Goal: Information Seeking & Learning: Learn about a topic

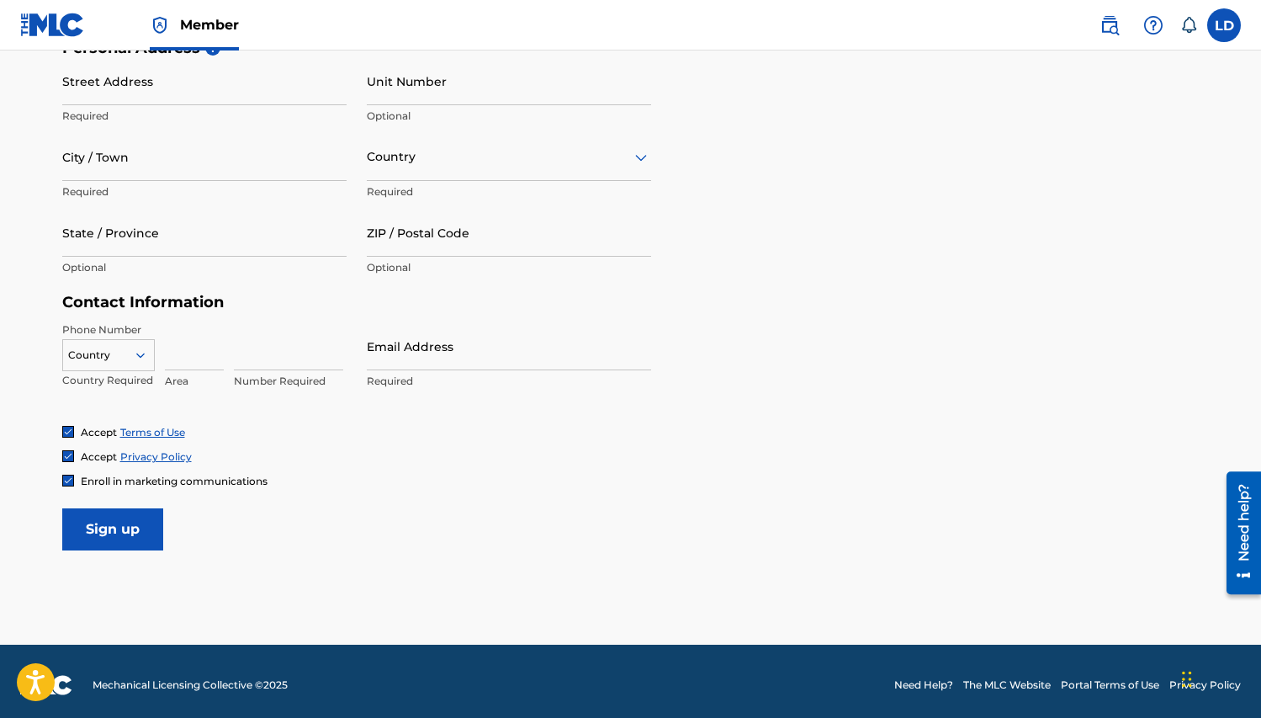
scroll to position [597, 0]
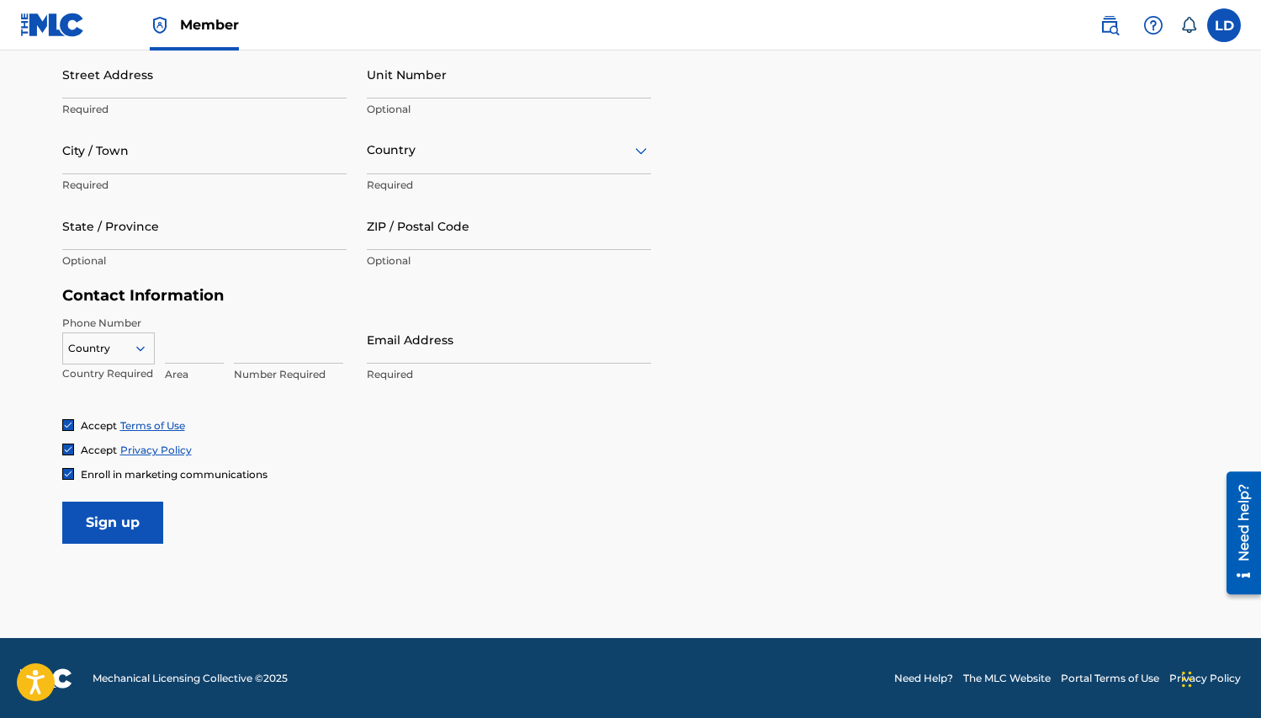
click at [1235, 29] on label at bounding box center [1225, 25] width 34 height 34
click at [1224, 25] on input "LD Latisha Debose ladeboss@gmail.com Notification Preferences Profile Log out" at bounding box center [1224, 25] width 0 height 0
click at [1128, 94] on p "Latisha Debose" at bounding box center [1166, 99] width 128 height 20
click at [1224, 25] on input "LD Latisha Debose ladeboss@gmail.com Notification Preferences Profile Log out" at bounding box center [1224, 25] width 0 height 0
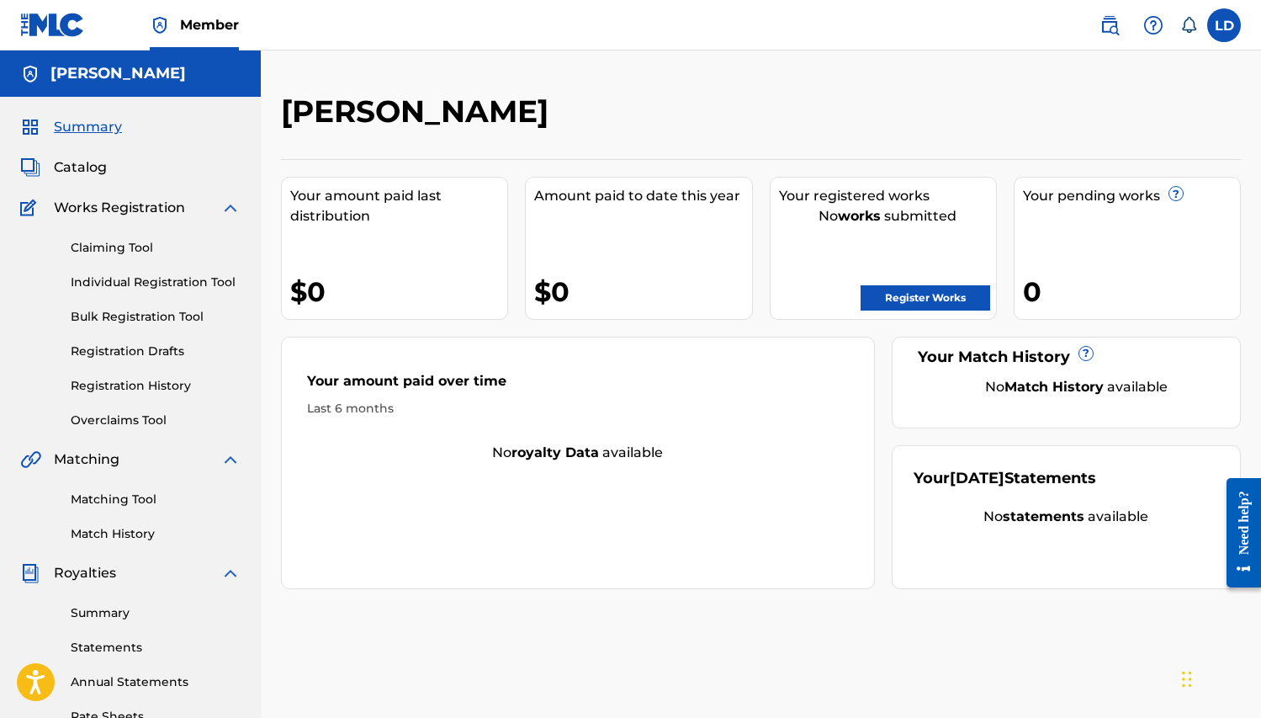
click at [114, 246] on link "Claiming Tool" at bounding box center [156, 248] width 170 height 18
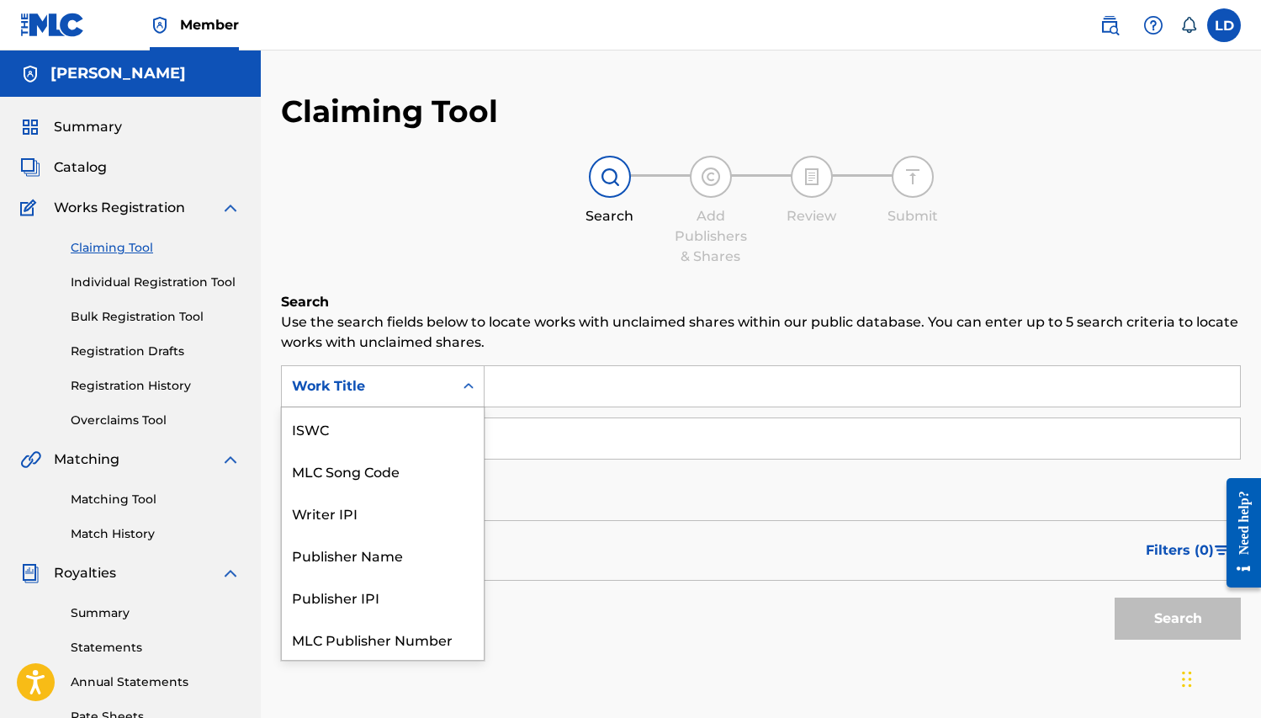
scroll to position [42, 0]
click at [469, 385] on icon "Search Form" at bounding box center [468, 386] width 17 height 17
click at [453, 642] on div "Work Title" at bounding box center [383, 639] width 202 height 42
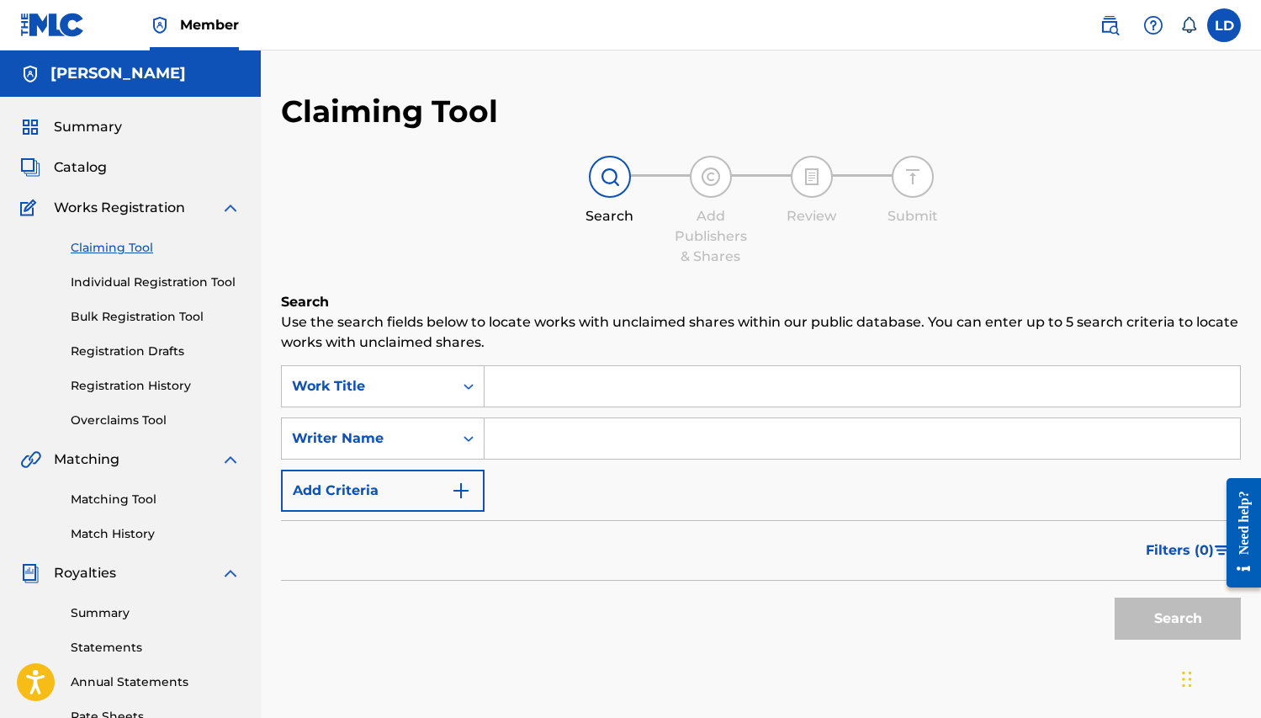
click at [557, 389] on input "Search Form" at bounding box center [863, 386] width 756 height 40
type input "Juke Joint Japvonn"
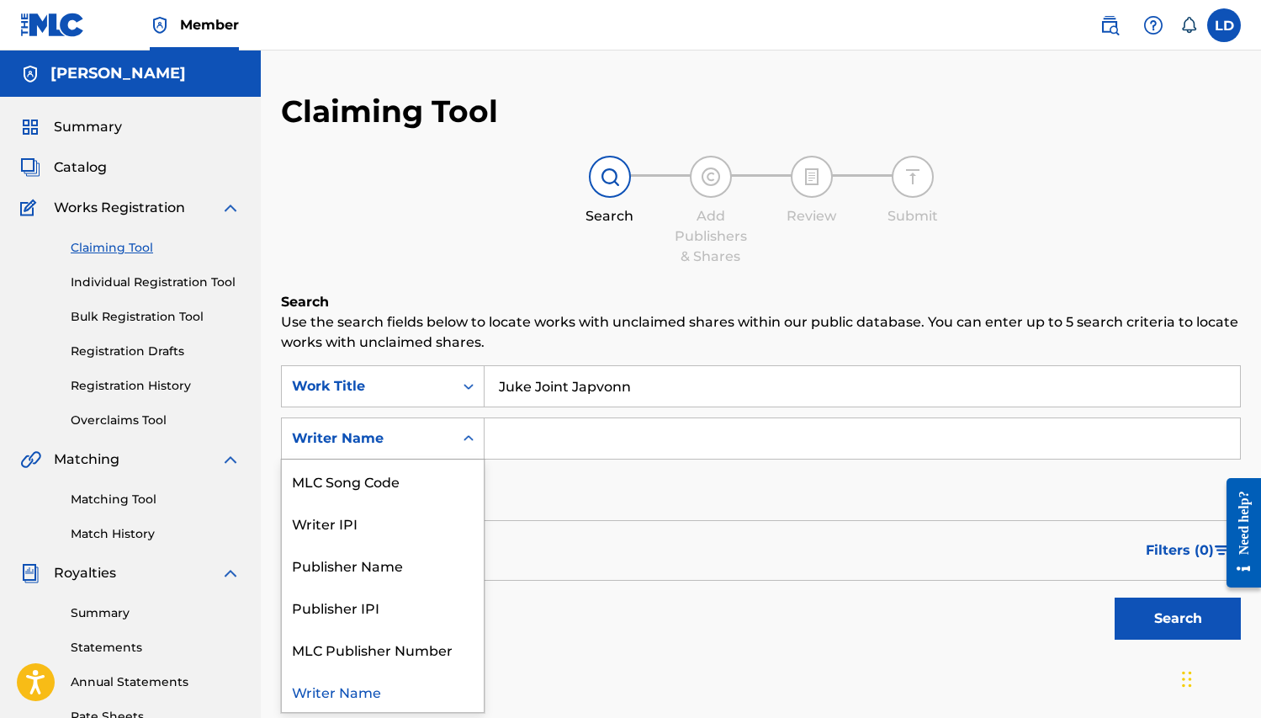
click at [472, 436] on icon "Search Form" at bounding box center [468, 438] width 17 height 17
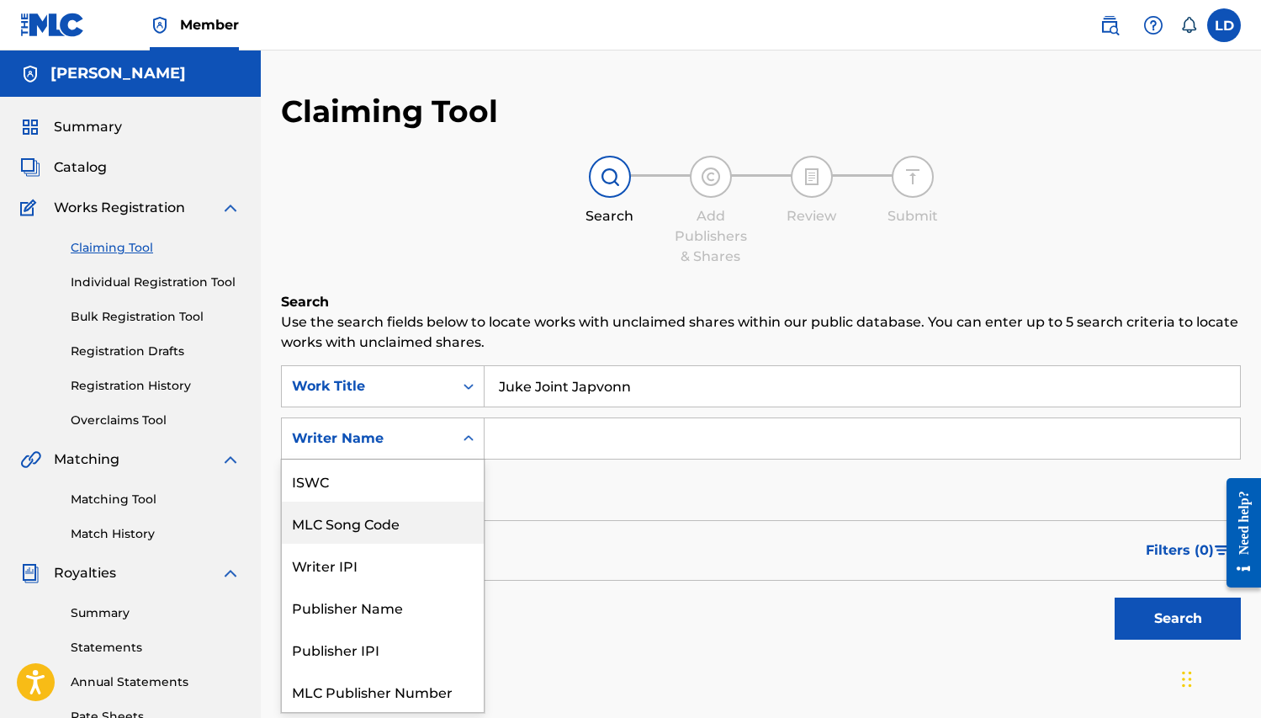
scroll to position [6, 0]
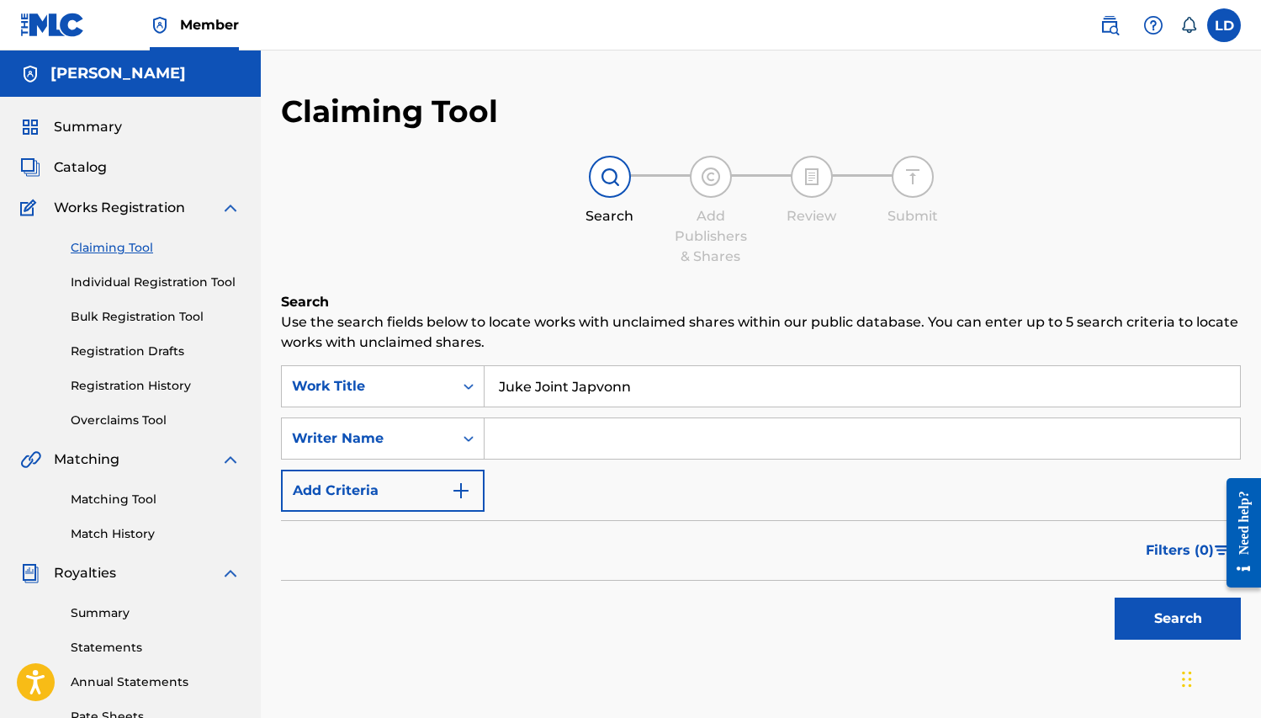
click at [120, 80] on h5 "[PERSON_NAME]" at bounding box center [117, 73] width 135 height 19
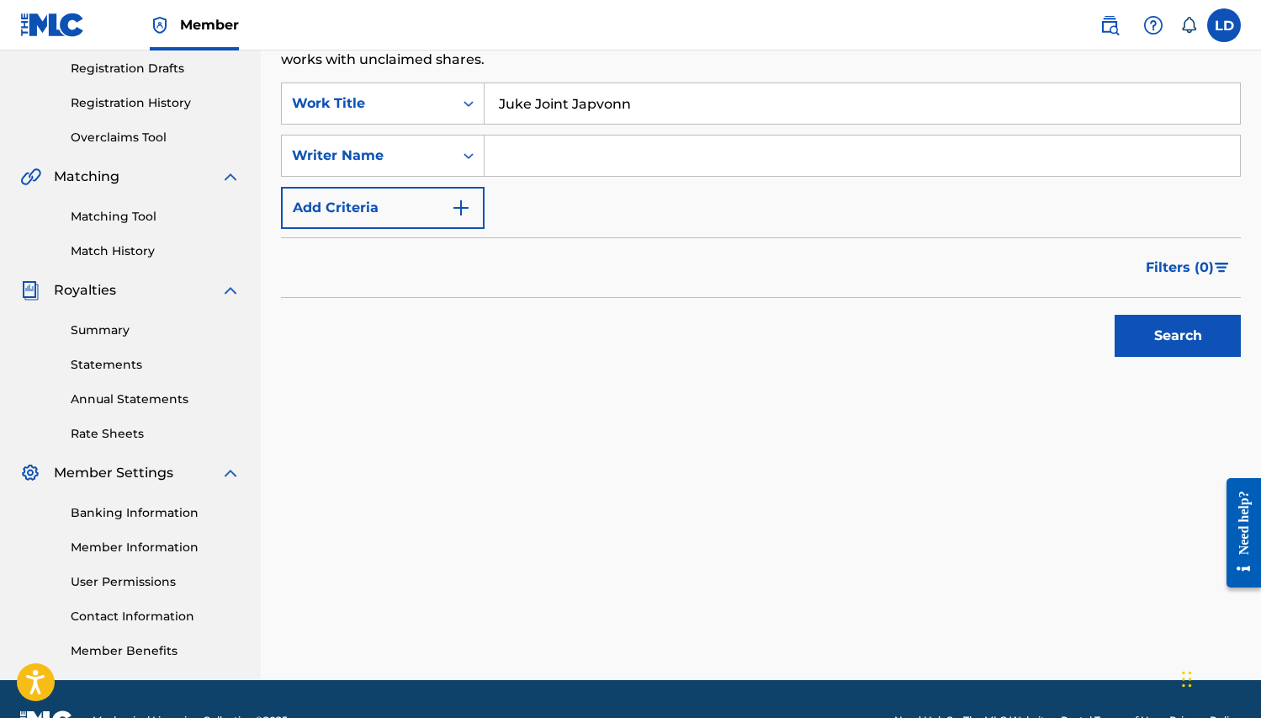
scroll to position [306, 0]
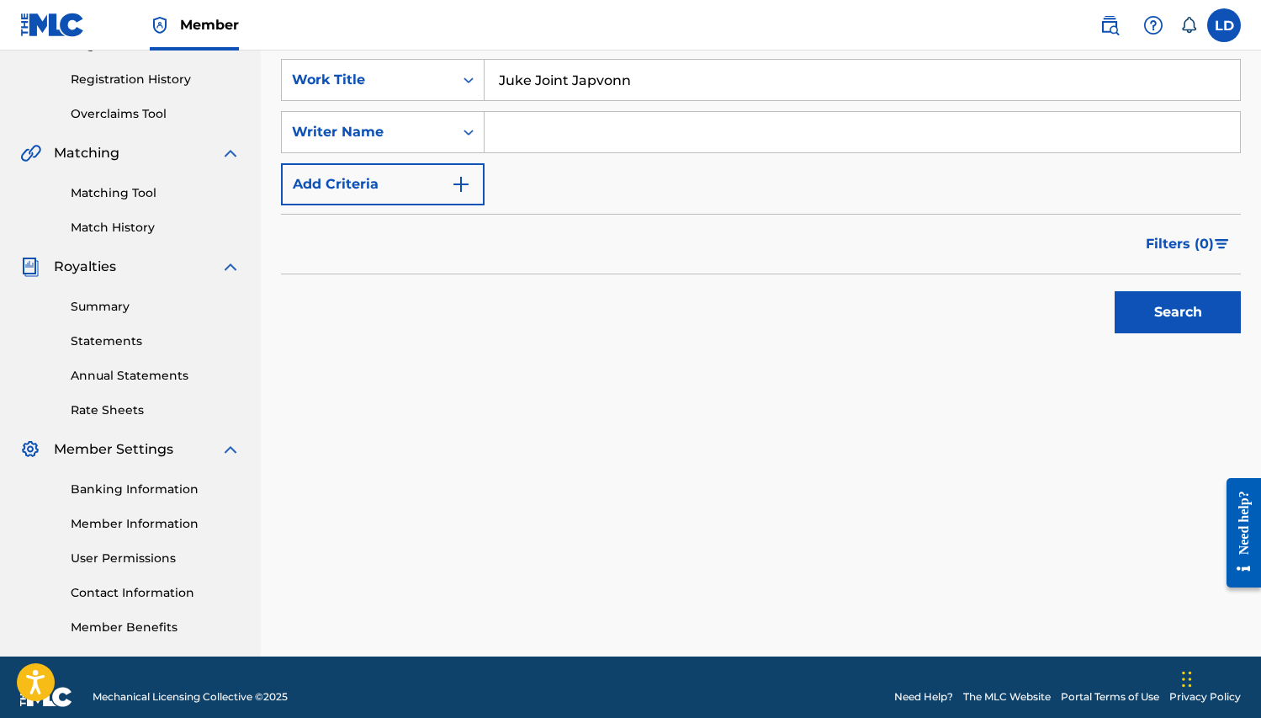
click at [173, 519] on link "Member Information" at bounding box center [156, 524] width 170 height 18
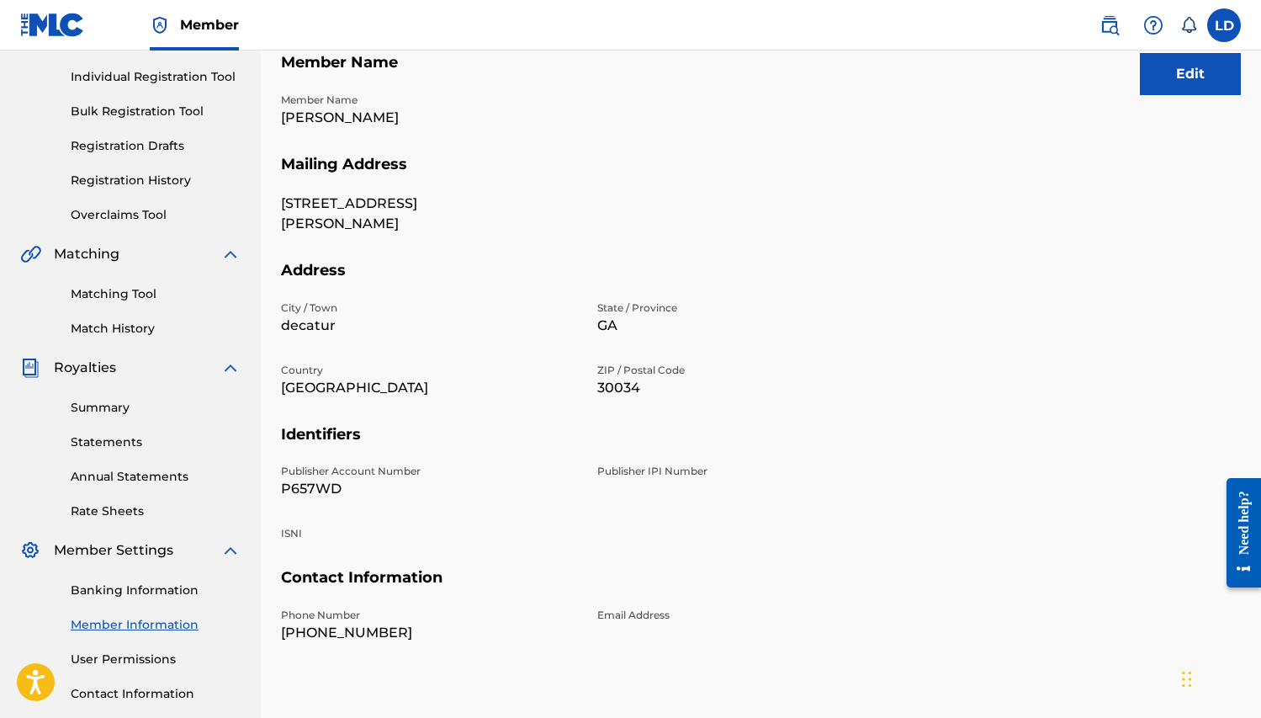
scroll to position [185, 0]
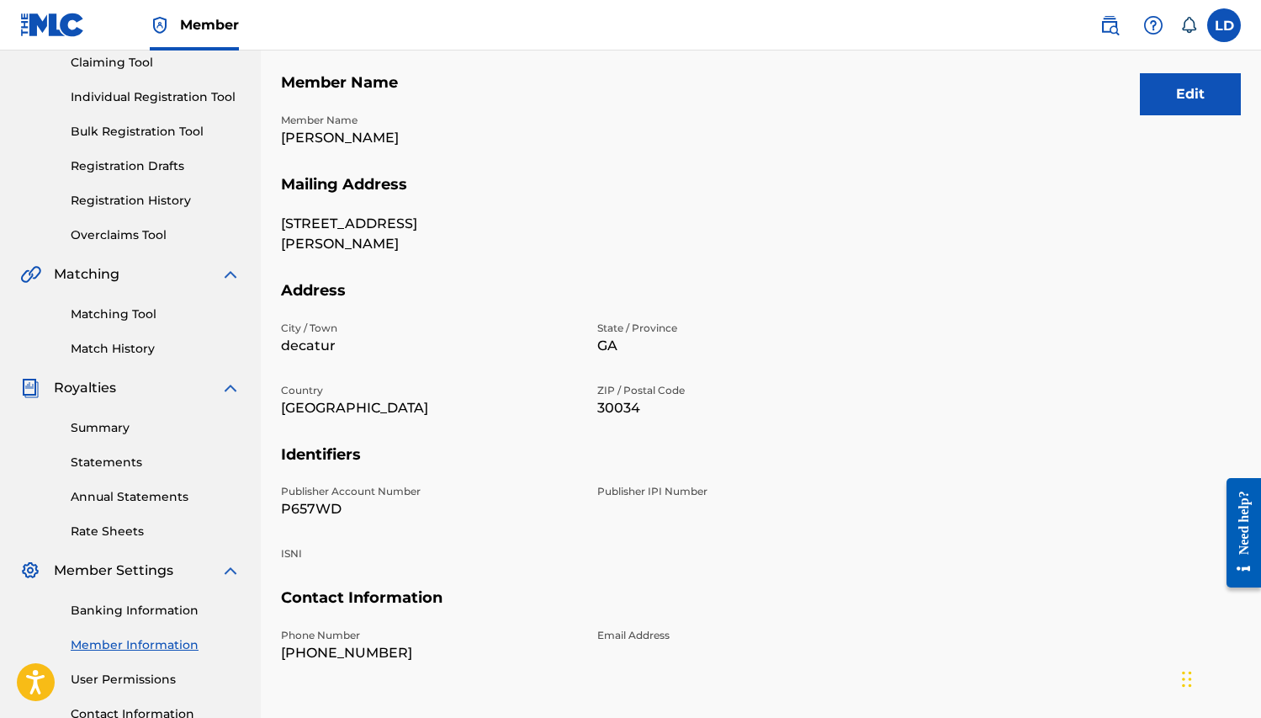
click at [157, 103] on link "Individual Registration Tool" at bounding box center [156, 97] width 170 height 18
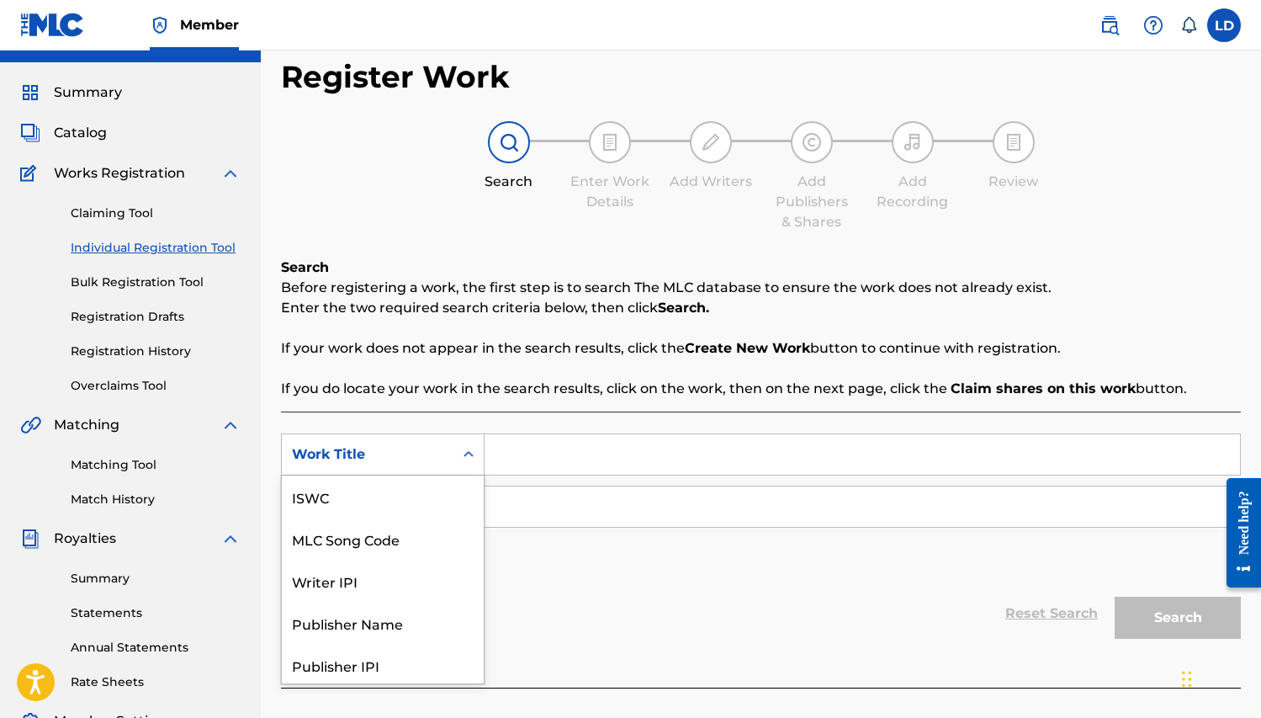
scroll to position [45, 0]
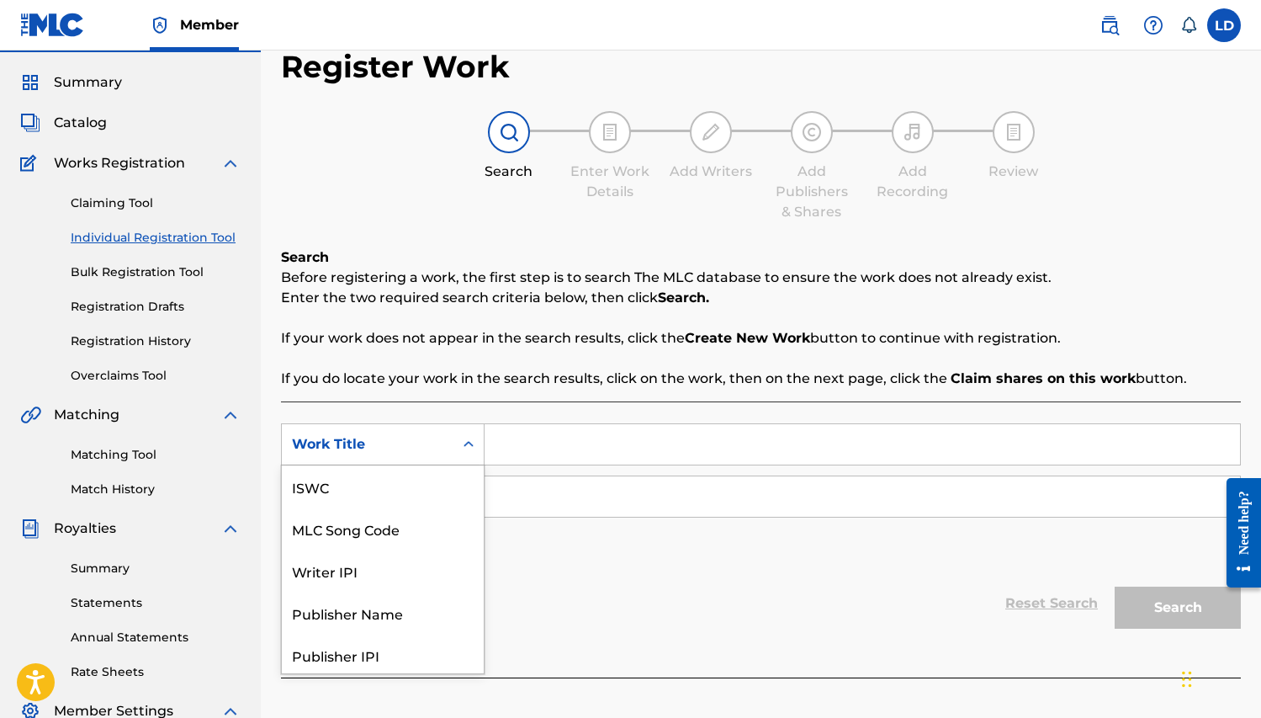
click at [473, 465] on div "Work Title selected, 7 of 7. 7 results available. Use Up and Down to choose opt…" at bounding box center [383, 444] width 204 height 42
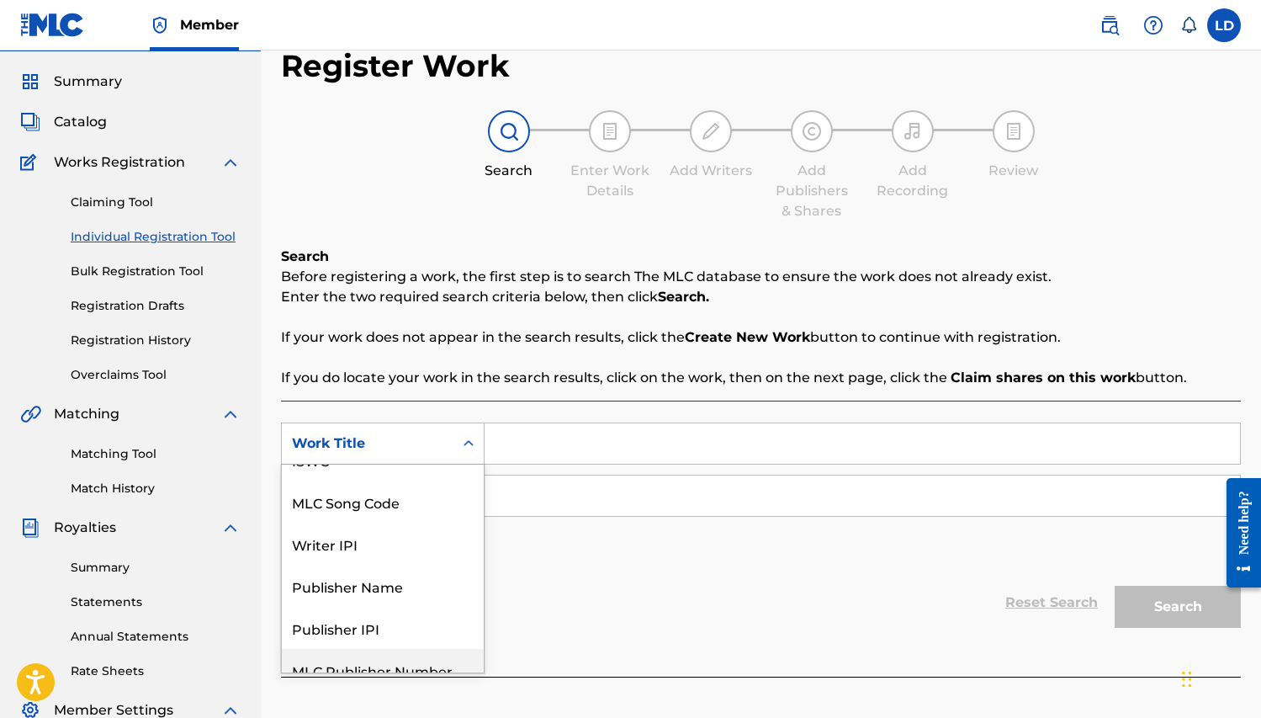
scroll to position [0, 0]
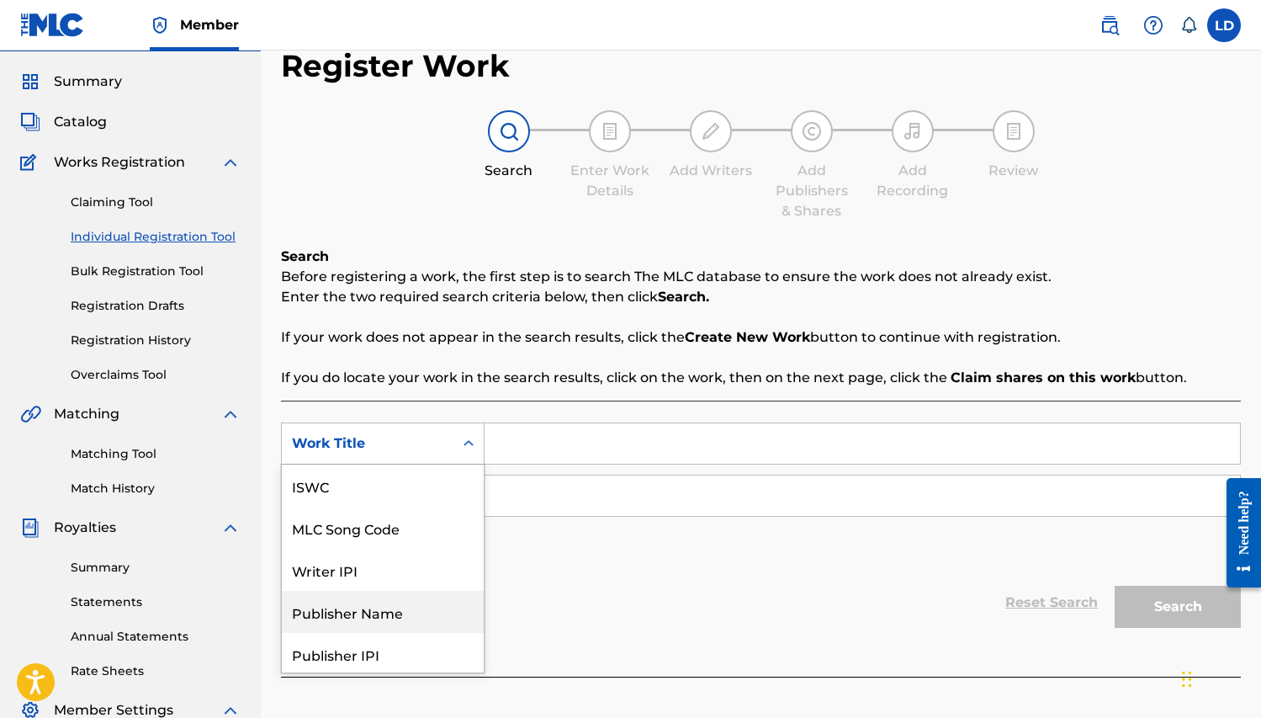
click at [433, 608] on div "Publisher Name" at bounding box center [383, 612] width 202 height 42
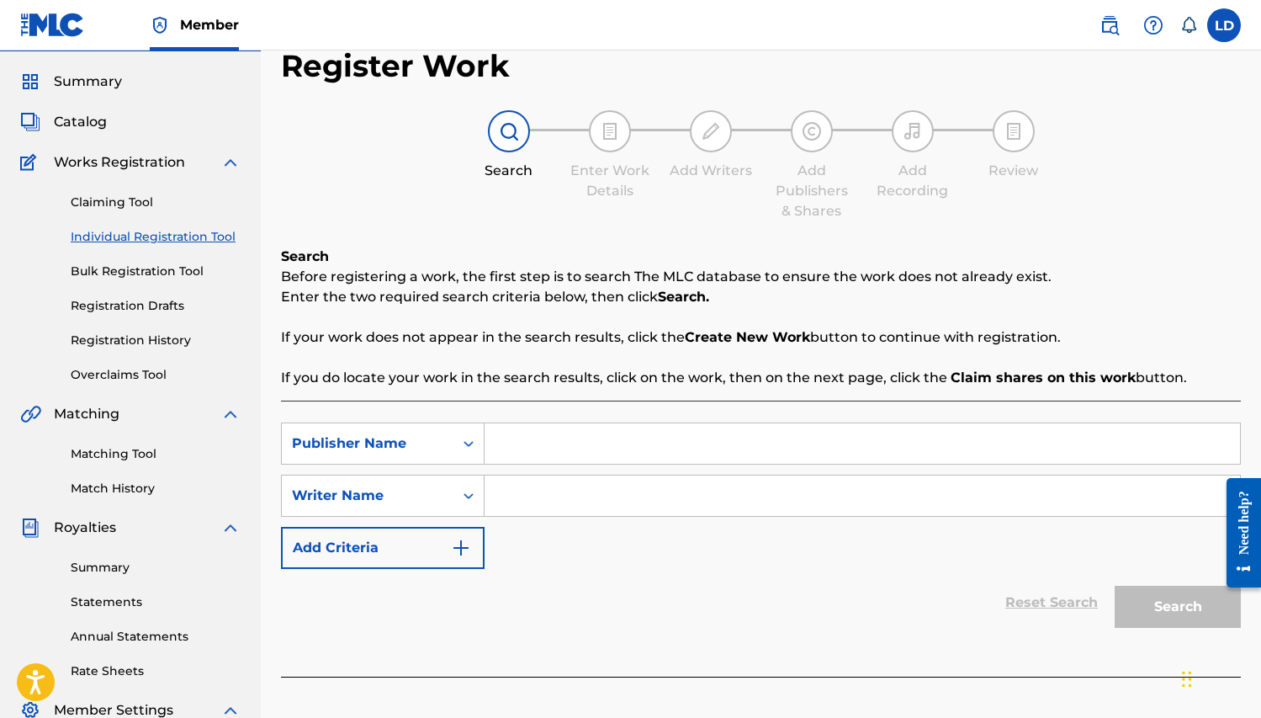
click at [516, 459] on input "Search Form" at bounding box center [863, 443] width 756 height 40
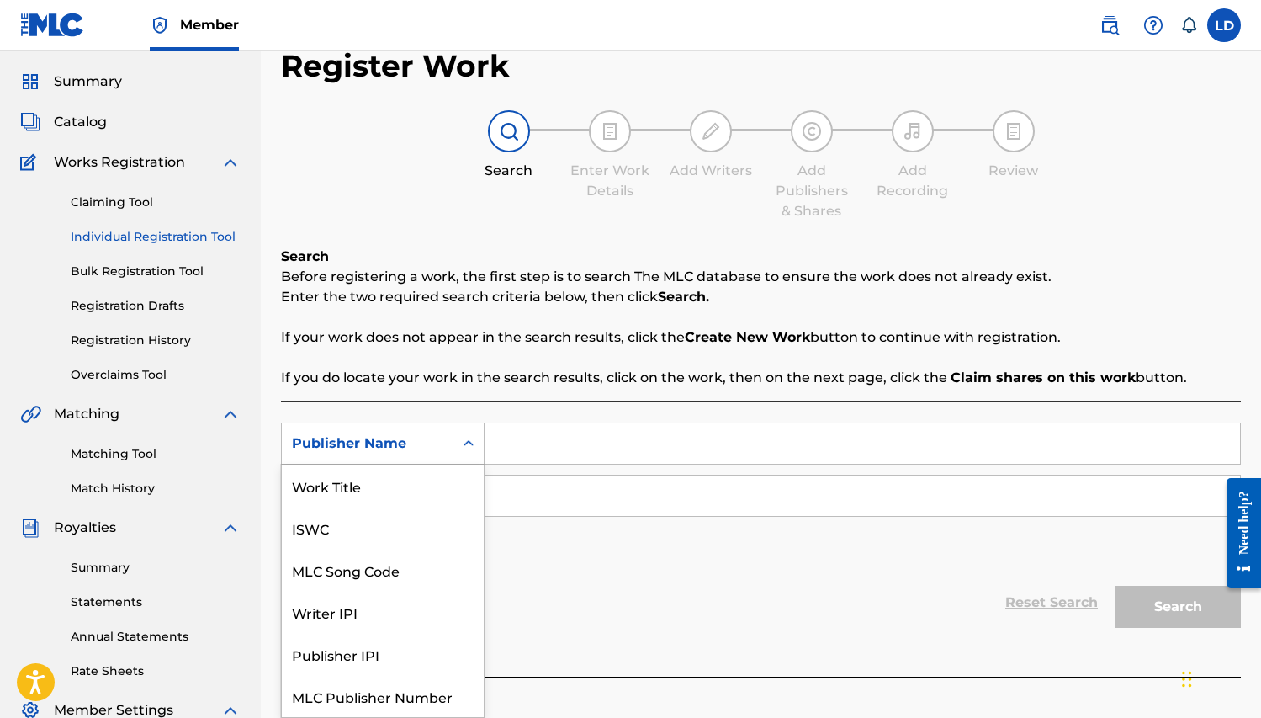
click at [475, 443] on icon "Search Form" at bounding box center [468, 443] width 17 height 17
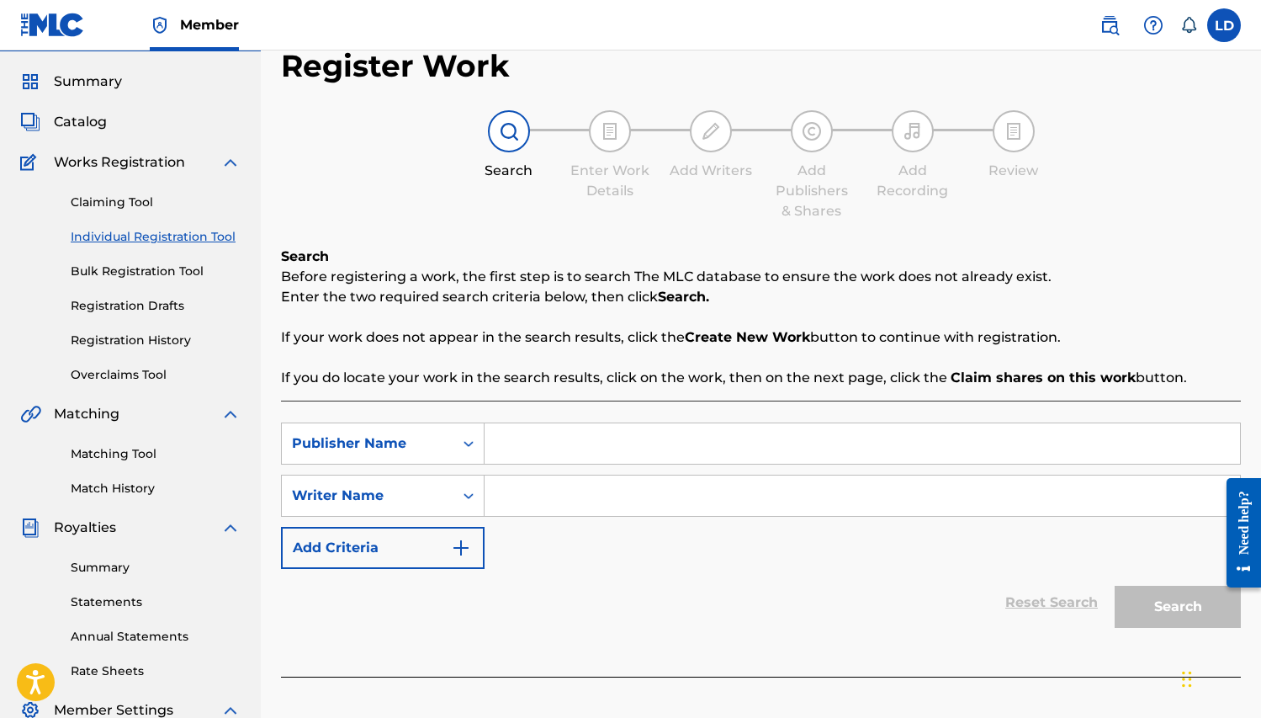
click at [194, 276] on link "Bulk Registration Tool" at bounding box center [156, 272] width 170 height 18
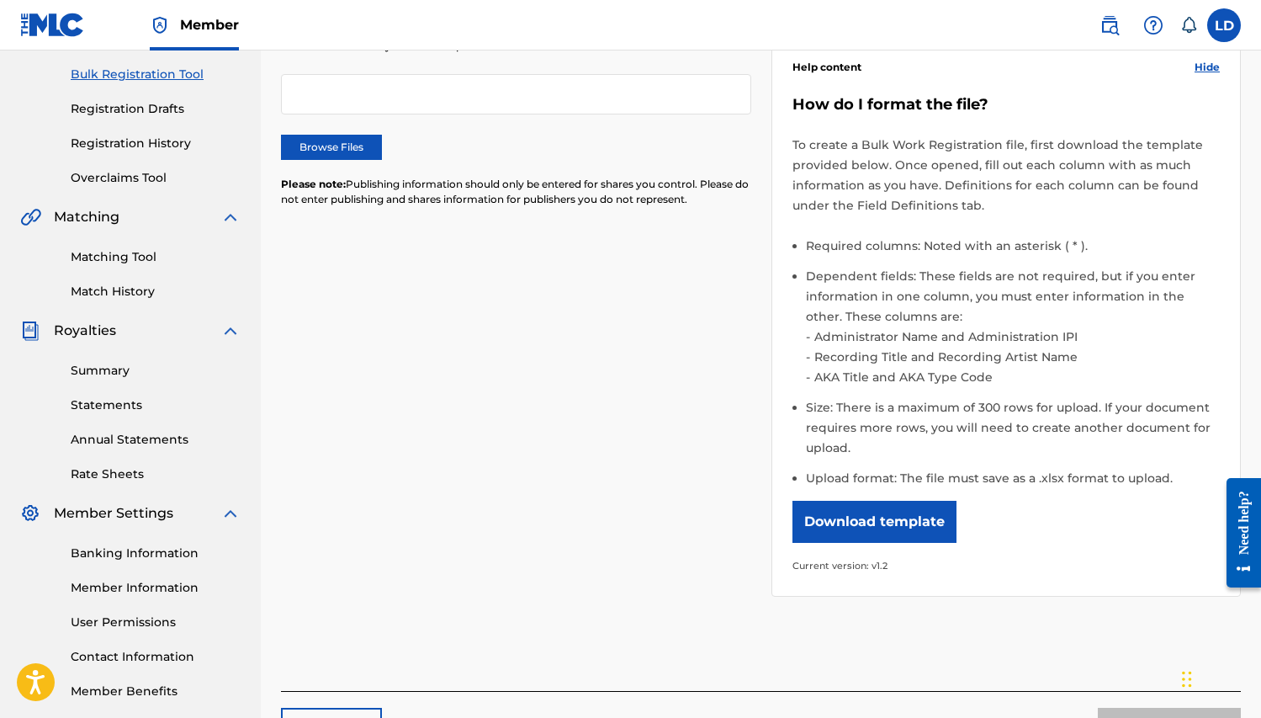
scroll to position [241, 0]
click at [905, 525] on button "Download template" at bounding box center [875, 523] width 164 height 42
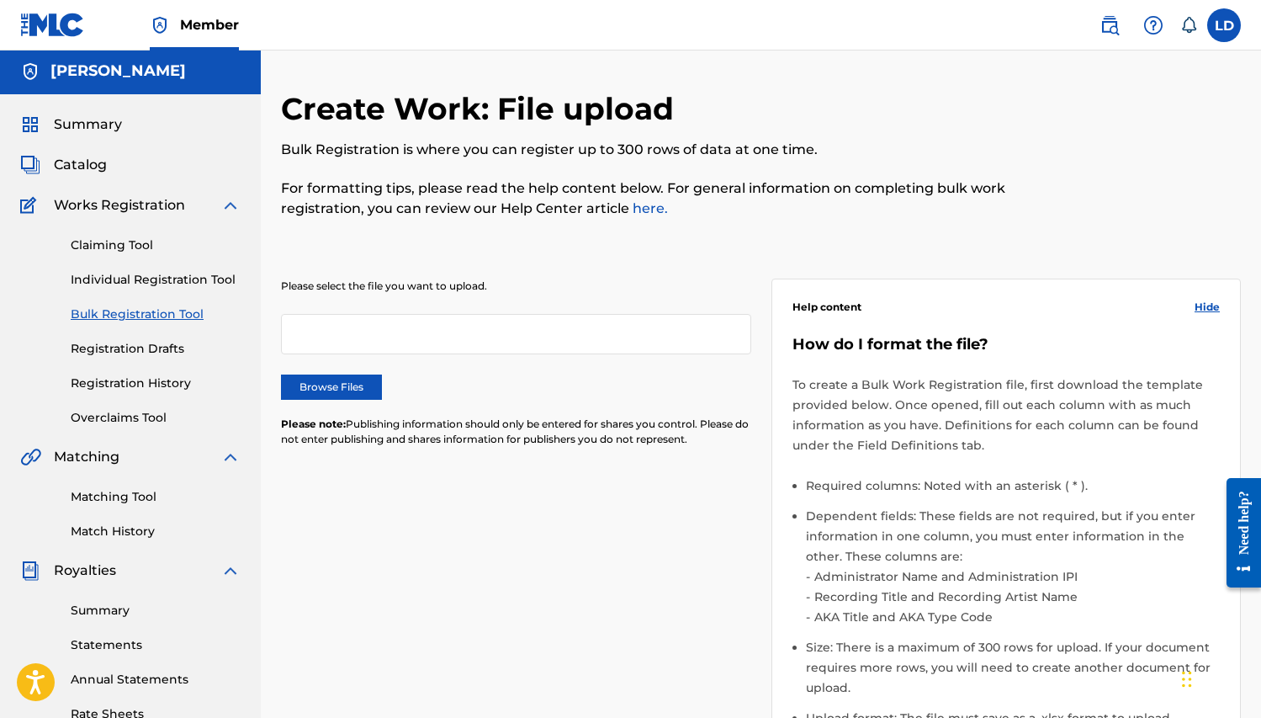
scroll to position [0, 0]
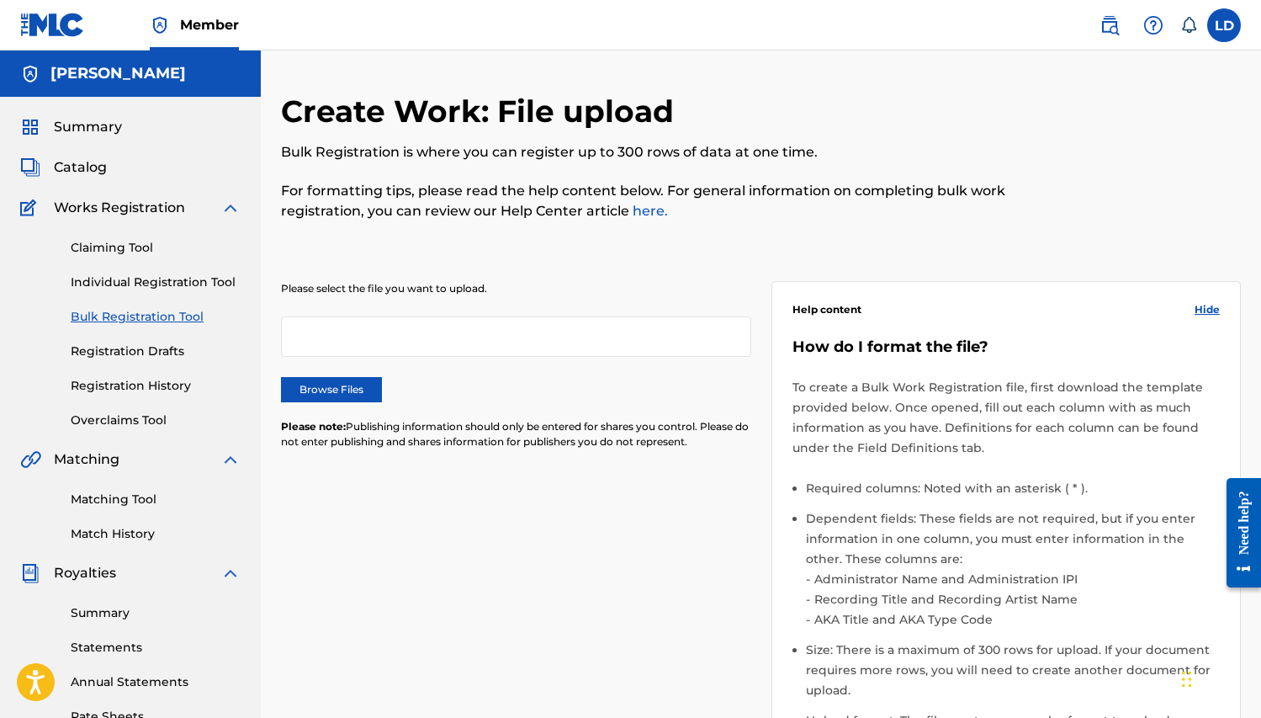
click at [179, 351] on link "Registration Drafts" at bounding box center [156, 351] width 170 height 18
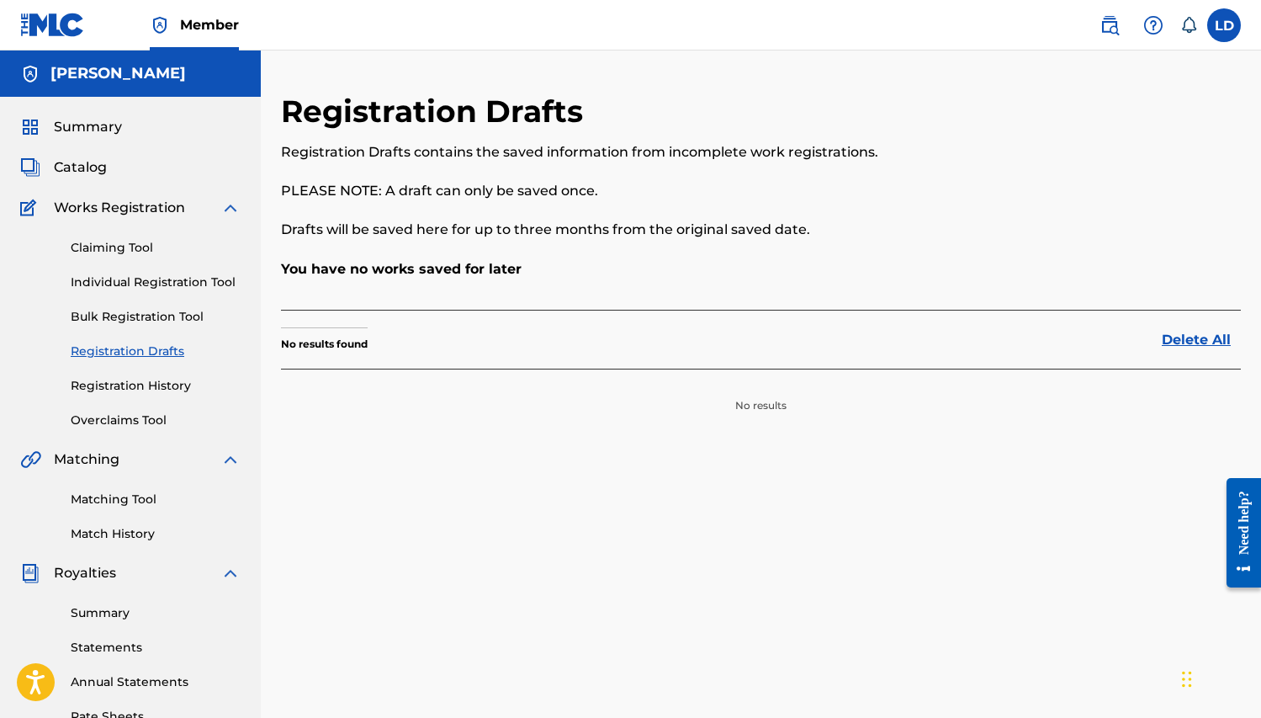
click at [157, 384] on link "Registration History" at bounding box center [156, 386] width 170 height 18
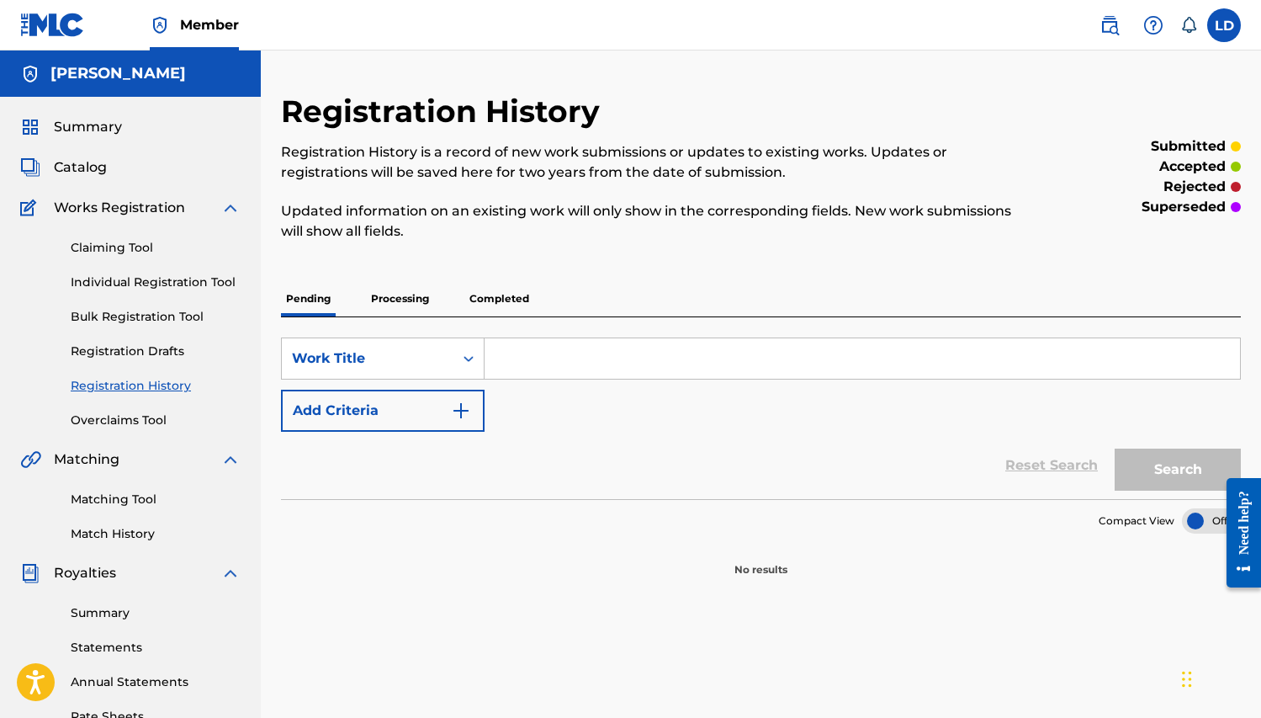
click at [139, 421] on link "Overclaims Tool" at bounding box center [156, 420] width 170 height 18
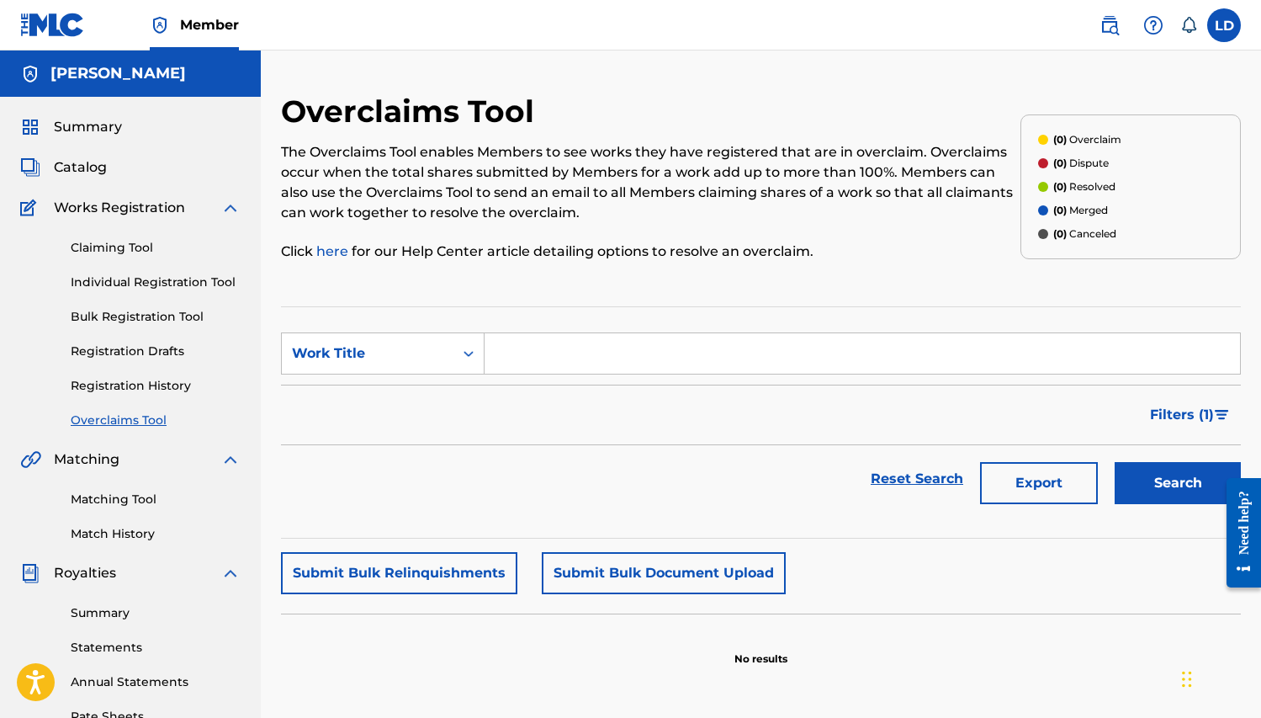
click at [114, 499] on link "Matching Tool" at bounding box center [156, 500] width 170 height 18
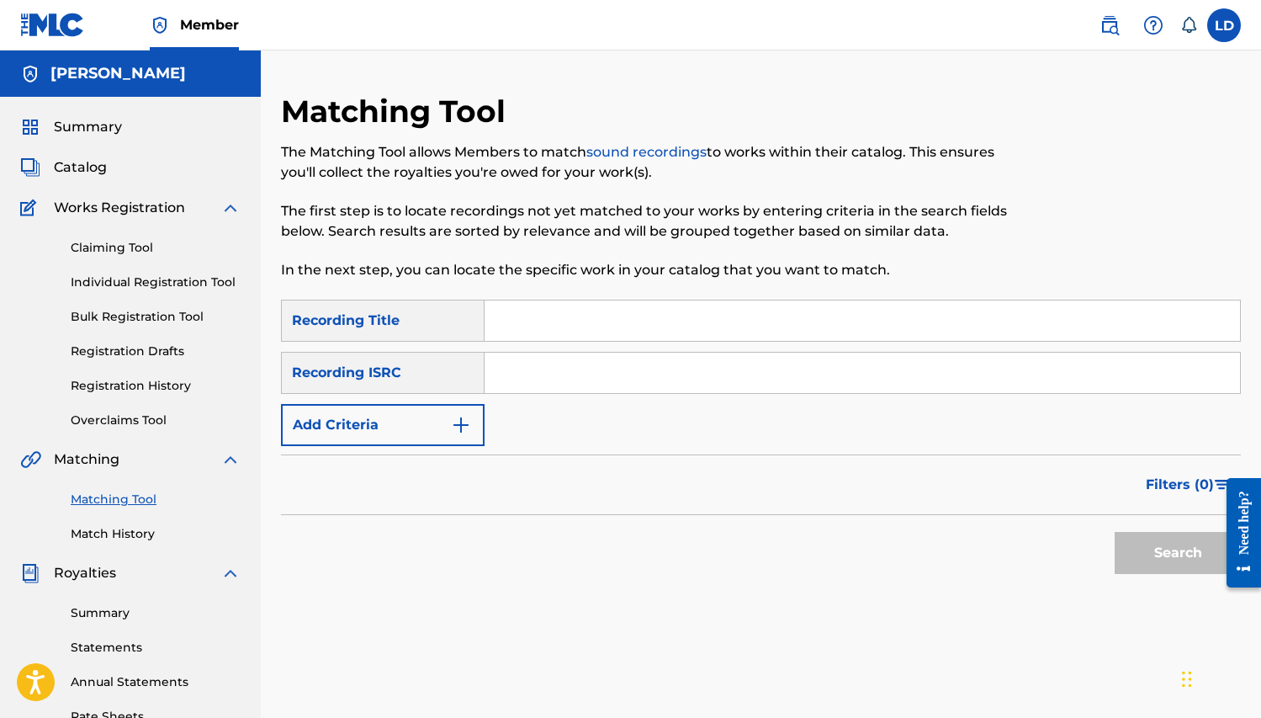
click at [544, 334] on input "Search Form" at bounding box center [863, 320] width 756 height 40
click at [445, 326] on div "Recording Title" at bounding box center [383, 321] width 204 height 42
click at [526, 318] on input "Search Form" at bounding box center [863, 320] width 756 height 40
click at [605, 325] on input "Who Wanna" at bounding box center [863, 320] width 756 height 40
type input "Who Wanna Ride"
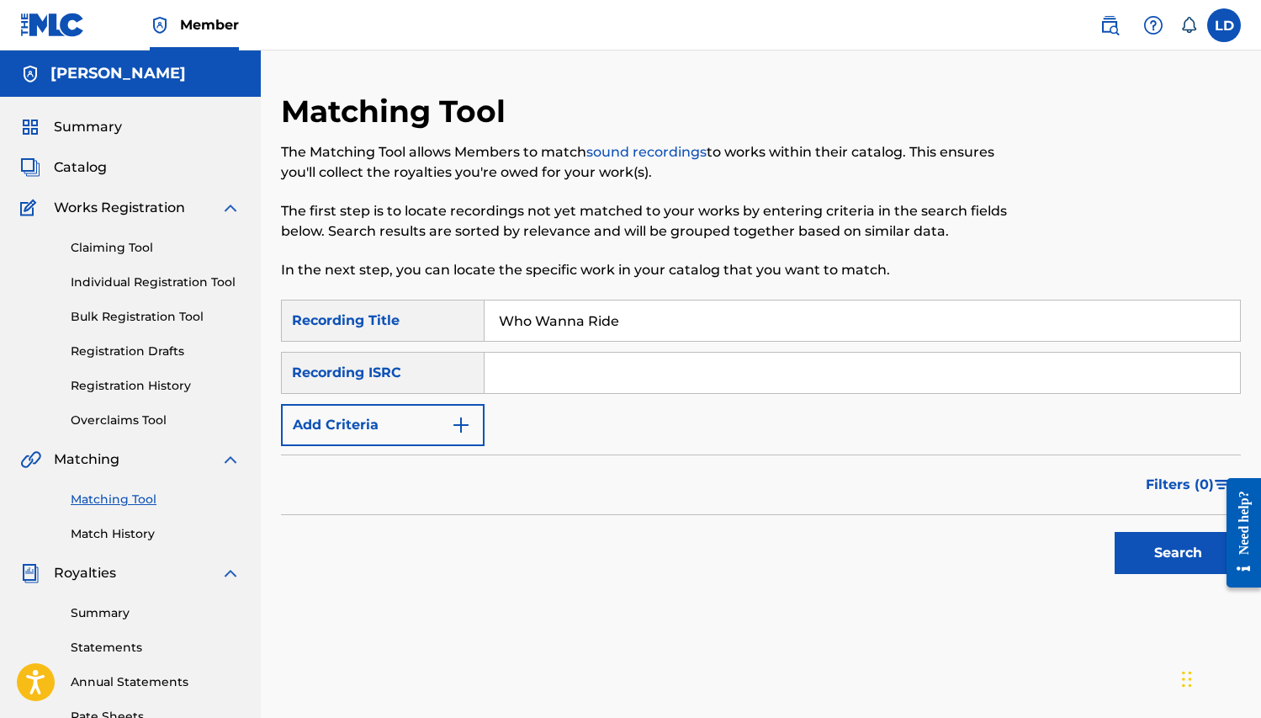
click at [527, 374] on input "Search Form" at bounding box center [863, 373] width 756 height 40
click at [120, 244] on link "Claiming Tool" at bounding box center [156, 248] width 170 height 18
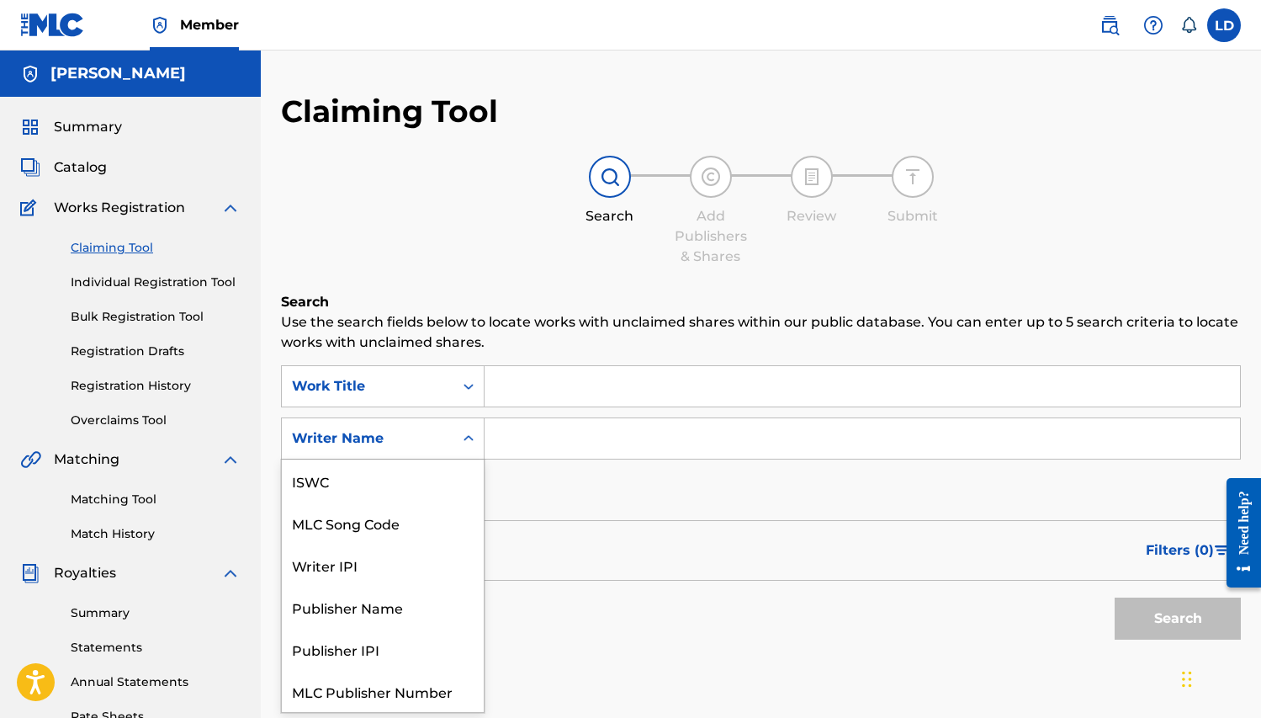
scroll to position [42, 0]
click at [476, 434] on icon "Search Form" at bounding box center [468, 438] width 17 height 17
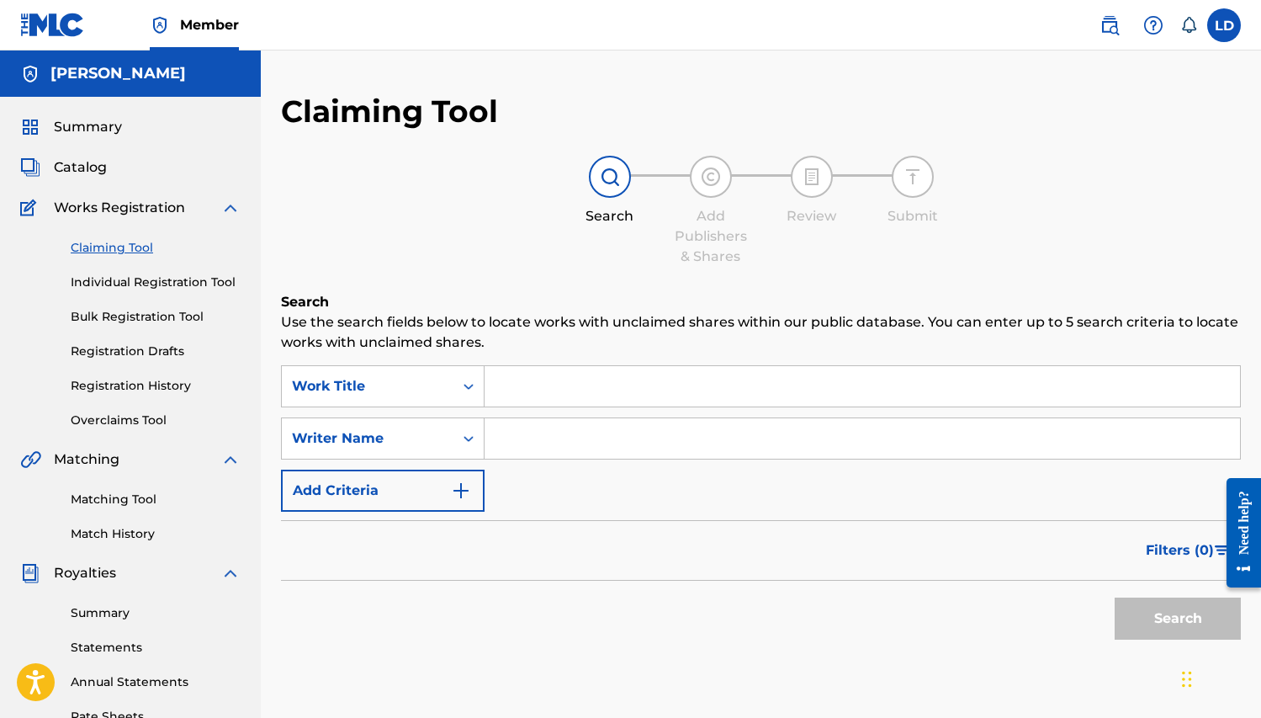
click at [81, 74] on h5 "[PERSON_NAME]" at bounding box center [117, 73] width 135 height 19
click at [1227, 23] on label at bounding box center [1225, 25] width 34 height 34
click at [1224, 25] on input "LD Latisha Debose ladeboss@gmail.com Notification Preferences Profile Log out" at bounding box center [1224, 25] width 0 height 0
click at [1067, 207] on link "Profile" at bounding box center [1059, 209] width 34 height 15
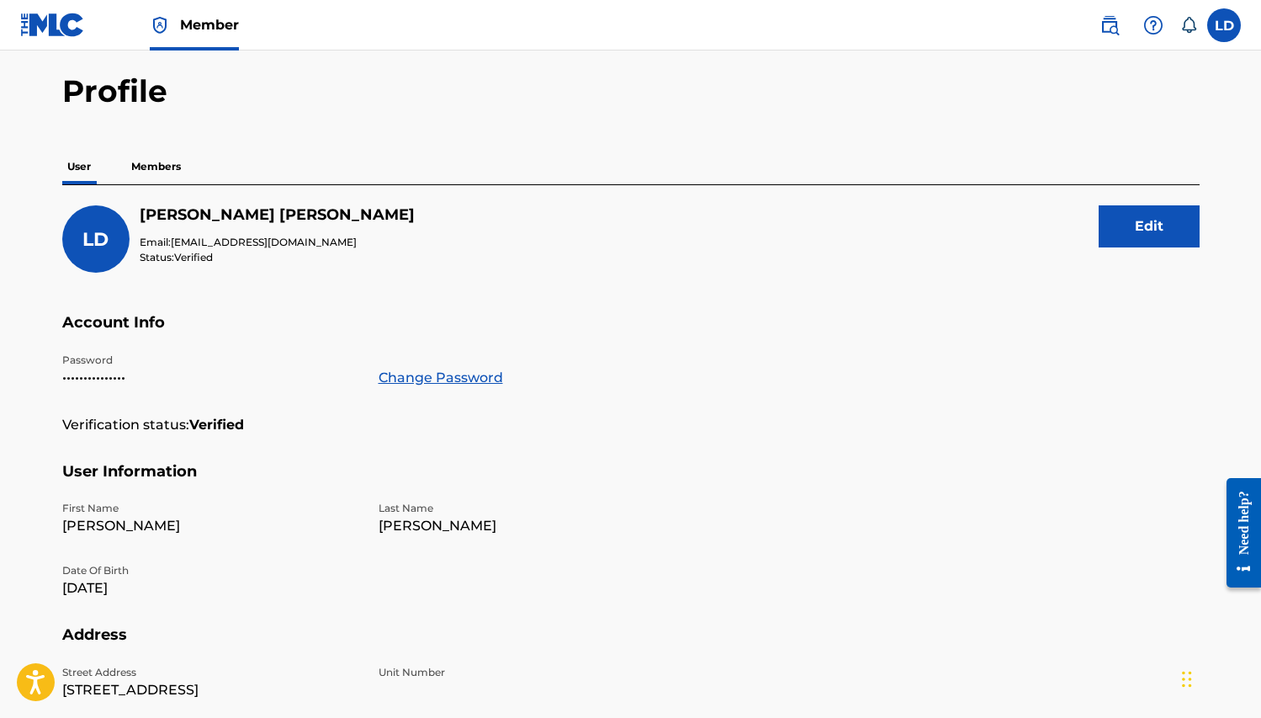
scroll to position [53, 0]
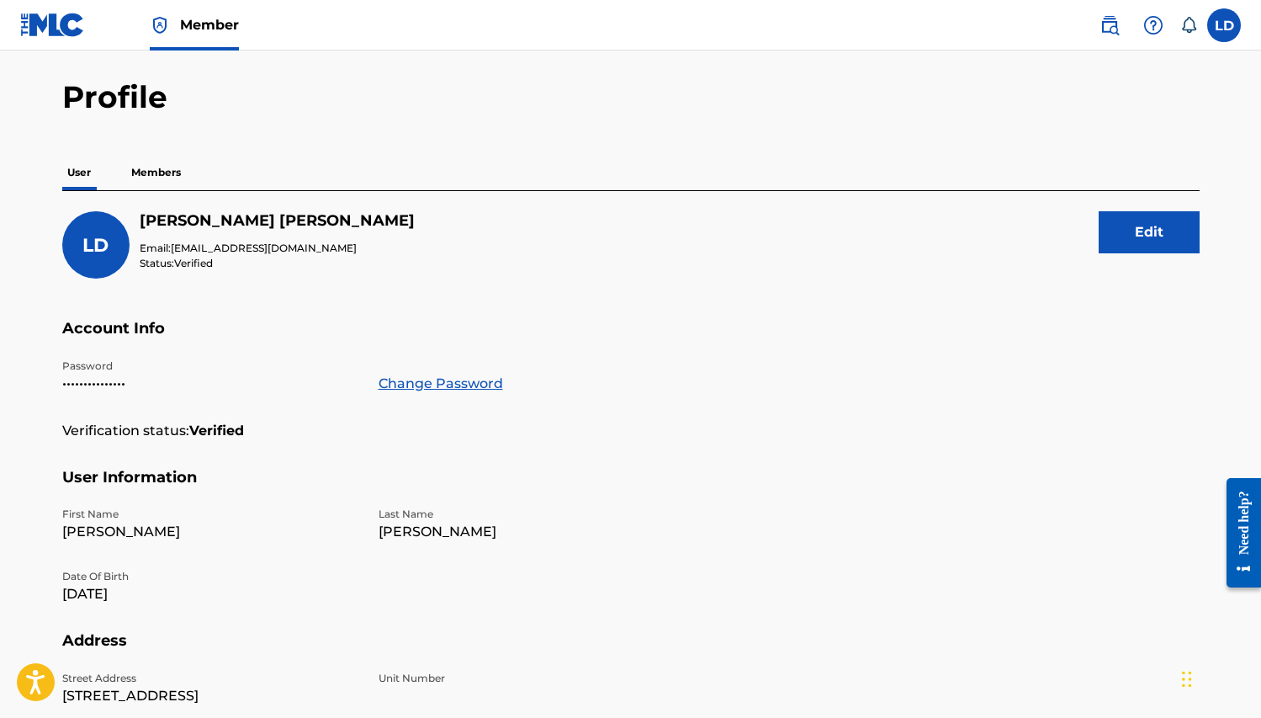
click at [168, 173] on p "Members" at bounding box center [156, 172] width 60 height 35
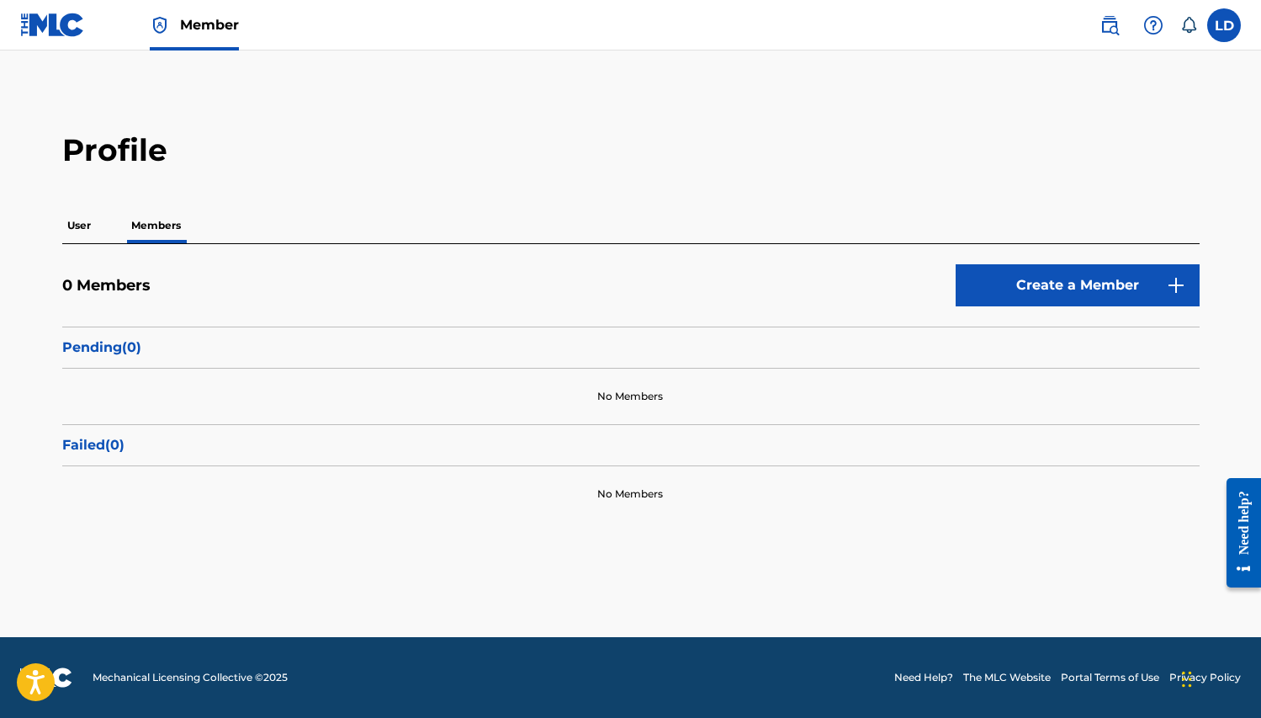
click at [1224, 30] on label at bounding box center [1225, 25] width 34 height 34
click at [1224, 25] on input "LD Latisha Debose ladeboss@gmail.com Notification Preferences Profile Log out" at bounding box center [1224, 25] width 0 height 0
click at [1110, 29] on img at bounding box center [1110, 25] width 20 height 20
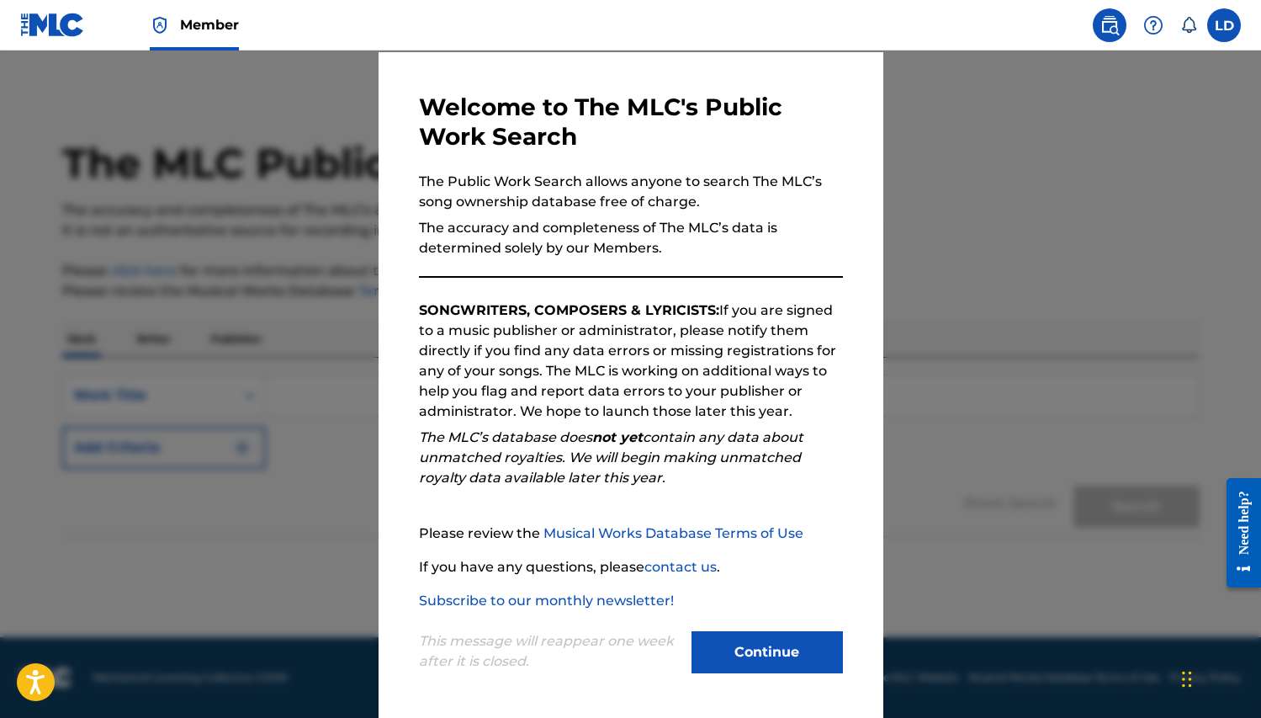
scroll to position [45, 0]
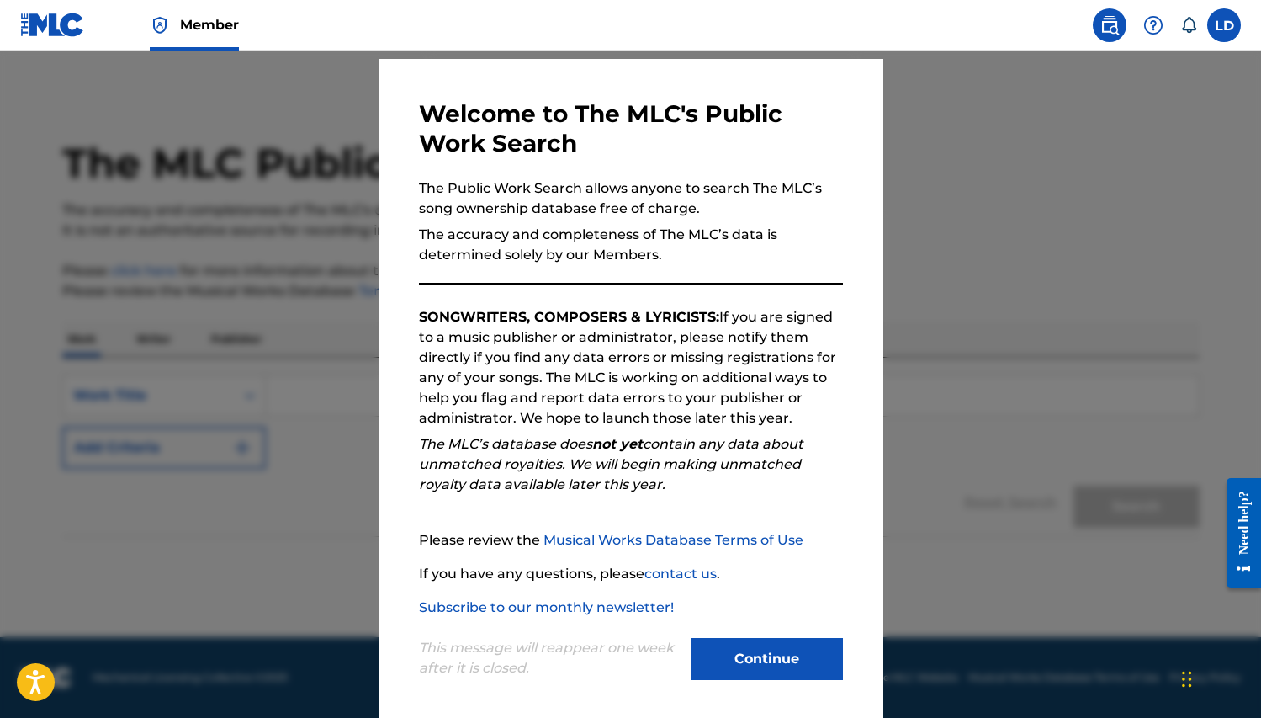
click at [775, 651] on button "Continue" at bounding box center [767, 659] width 151 height 42
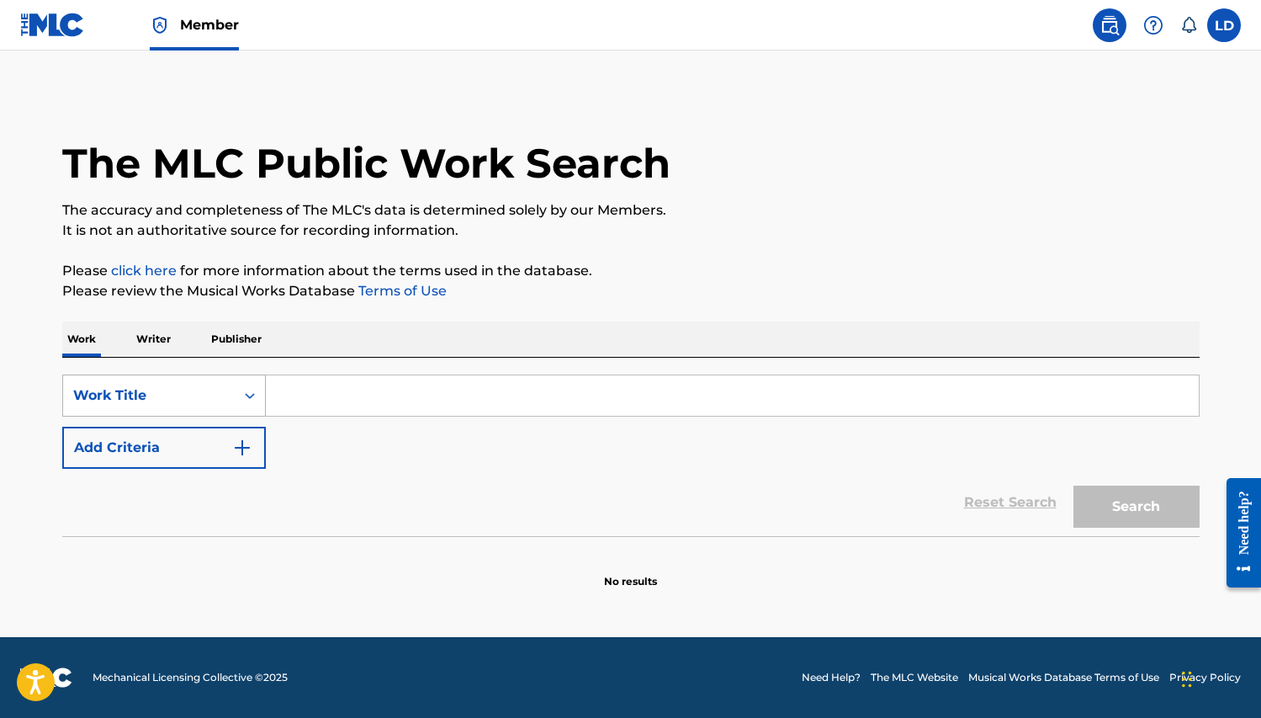
click at [250, 398] on icon "Search Form" at bounding box center [250, 395] width 17 height 17
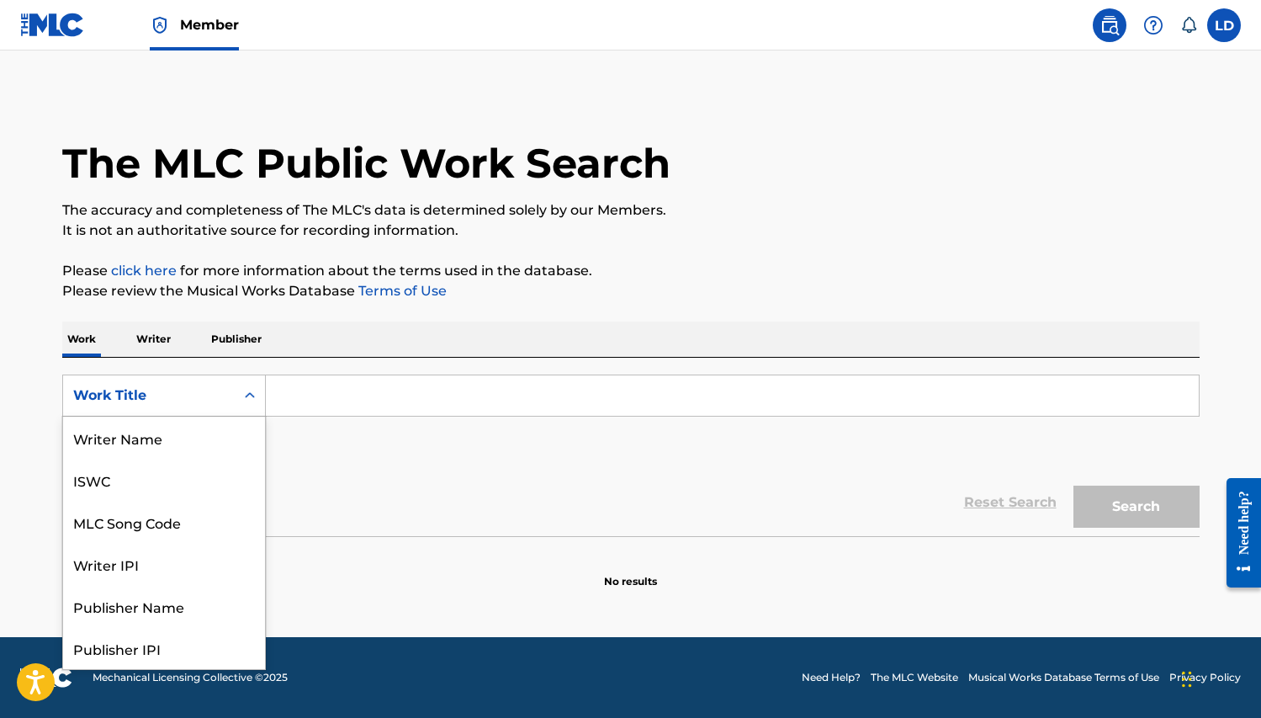
scroll to position [84, 0]
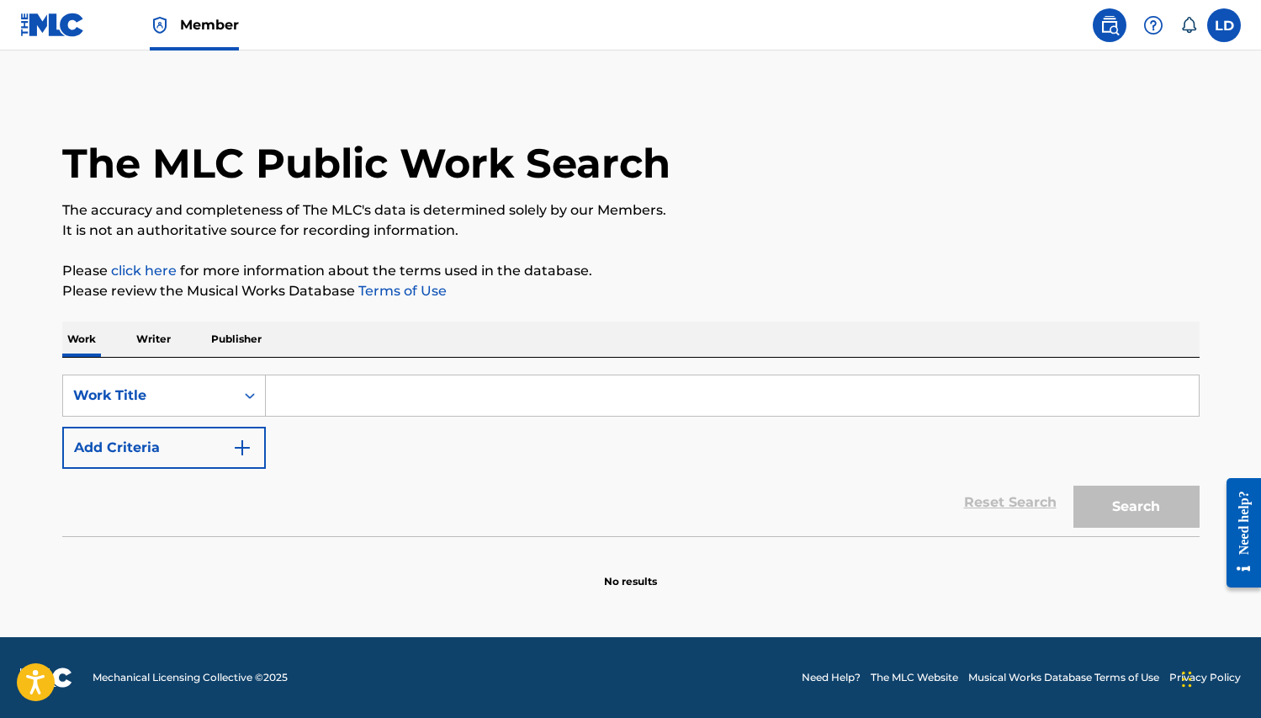
click at [423, 683] on footer "Mechanical Licensing Collective © 2025 Need Help? The MLC Website Musical Works…" at bounding box center [630, 677] width 1261 height 81
click at [144, 332] on p "Writer" at bounding box center [153, 338] width 45 height 35
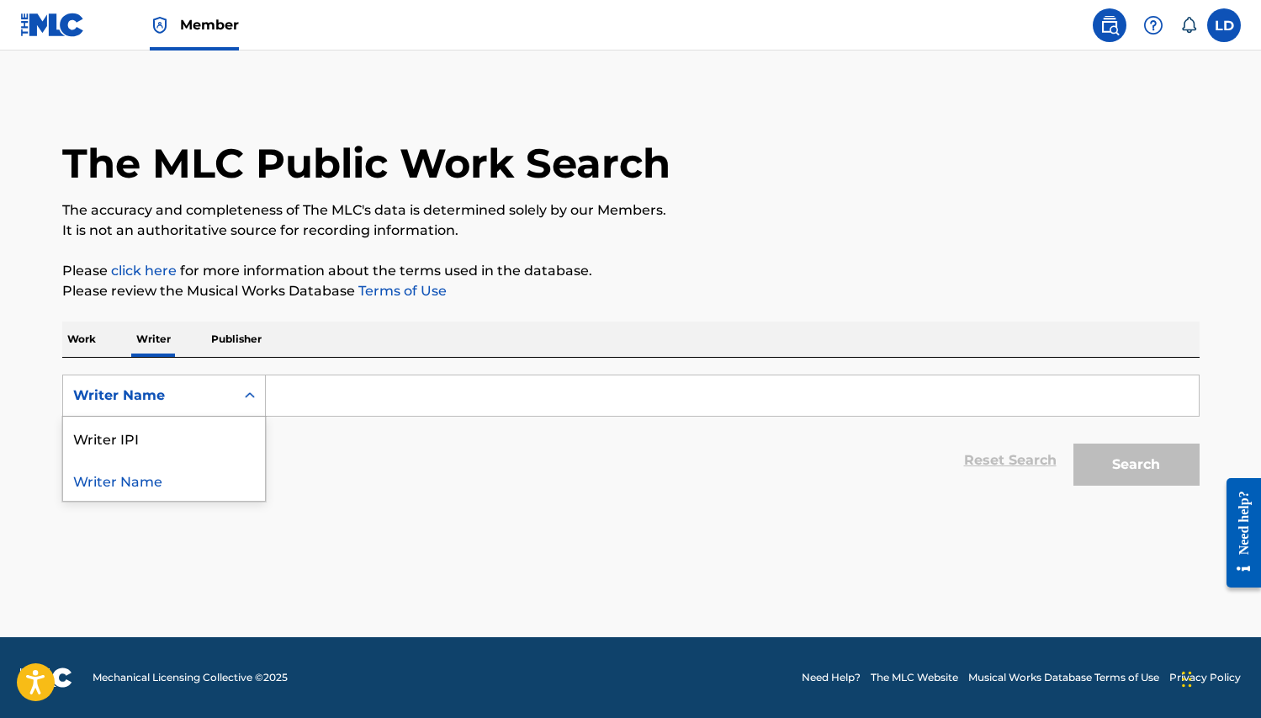
click at [257, 392] on icon "Search Form" at bounding box center [250, 395] width 17 height 17
click at [217, 437] on div "Writer IPI" at bounding box center [164, 438] width 202 height 42
click at [160, 341] on p "Writer" at bounding box center [153, 338] width 45 height 35
click at [224, 338] on p "Publisher" at bounding box center [236, 338] width 61 height 35
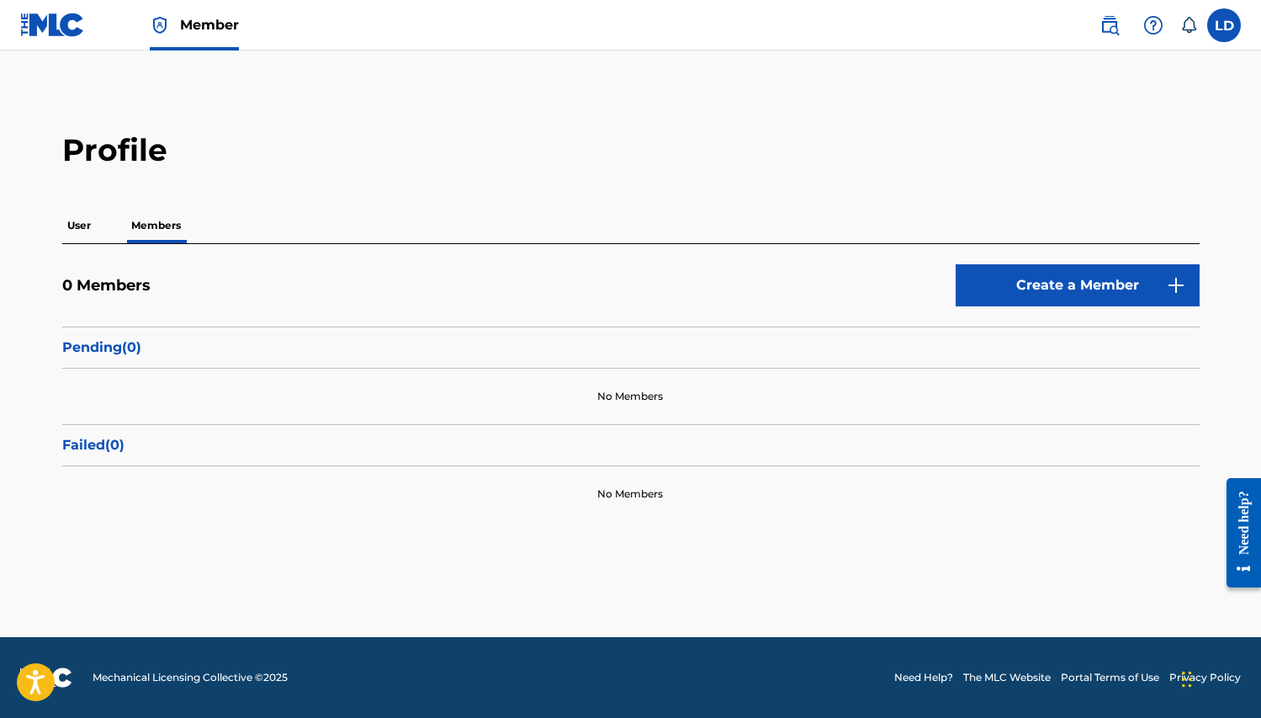
click at [928, 678] on link "Need Help?" at bounding box center [923, 677] width 59 height 15
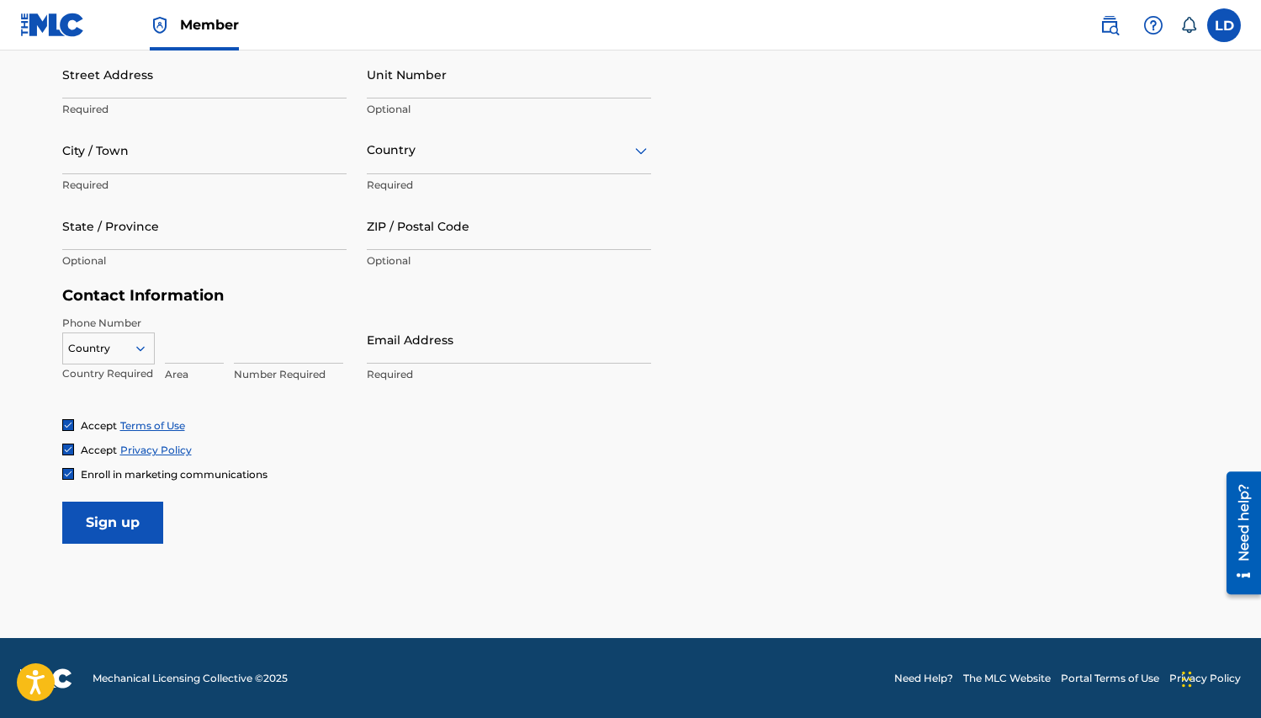
click at [1108, 13] on link at bounding box center [1110, 25] width 34 height 34
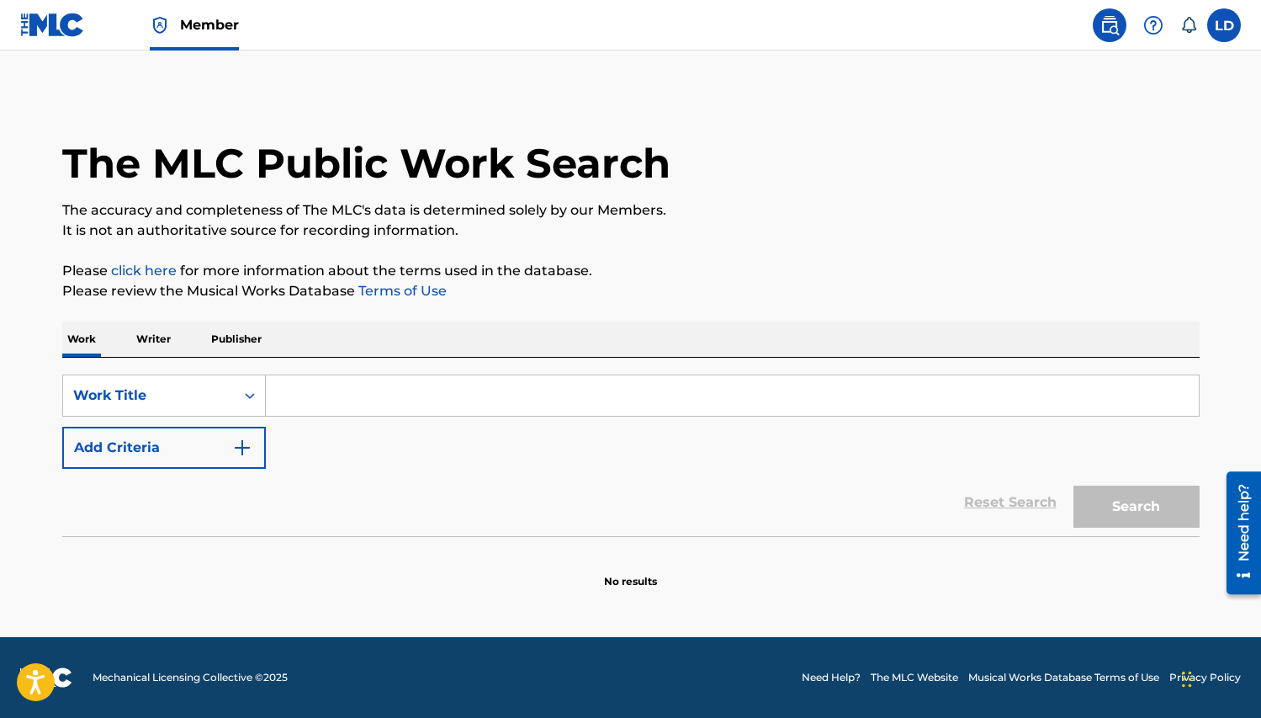
click at [206, 27] on span "Member" at bounding box center [209, 24] width 59 height 19
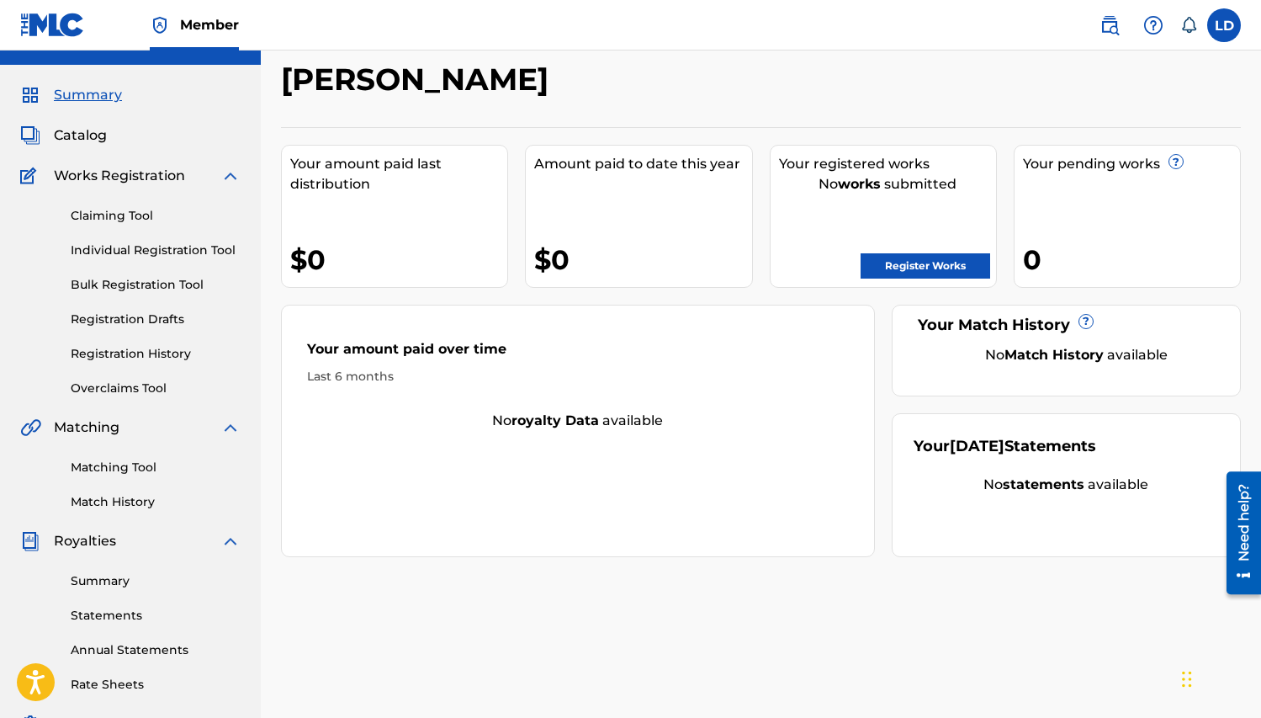
scroll to position [36, 0]
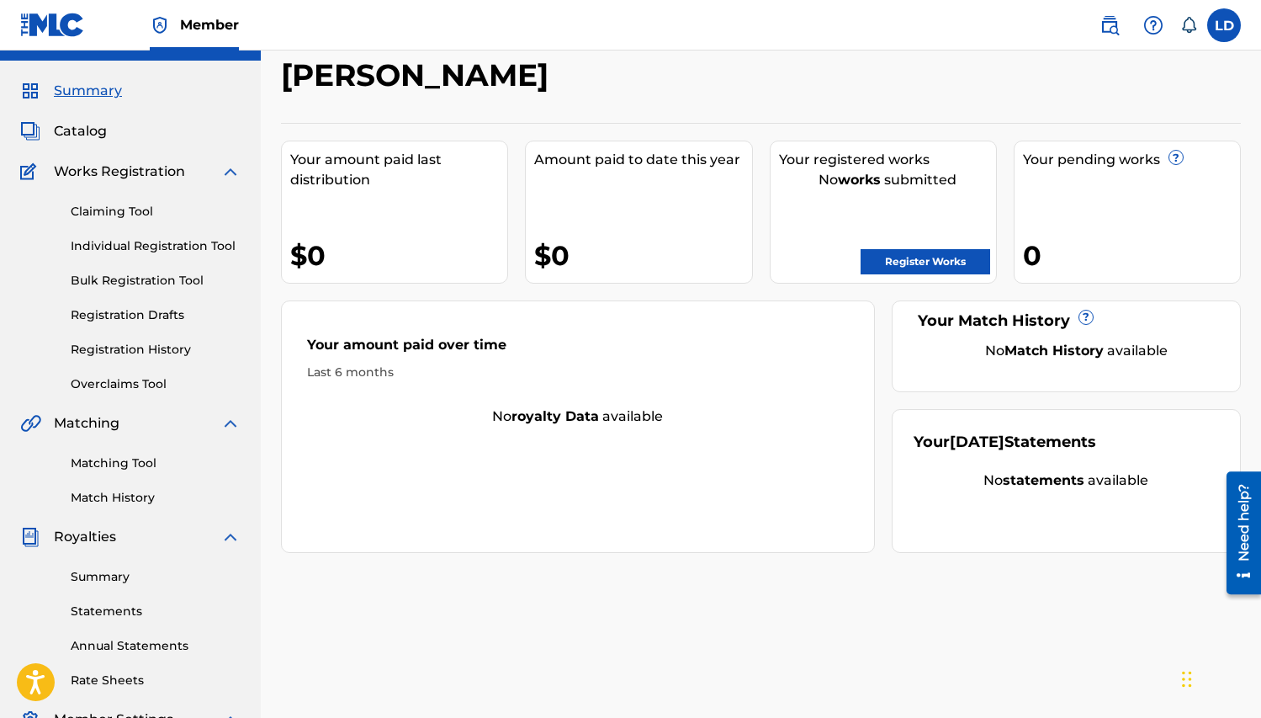
click at [142, 459] on link "Matching Tool" at bounding box center [156, 463] width 170 height 18
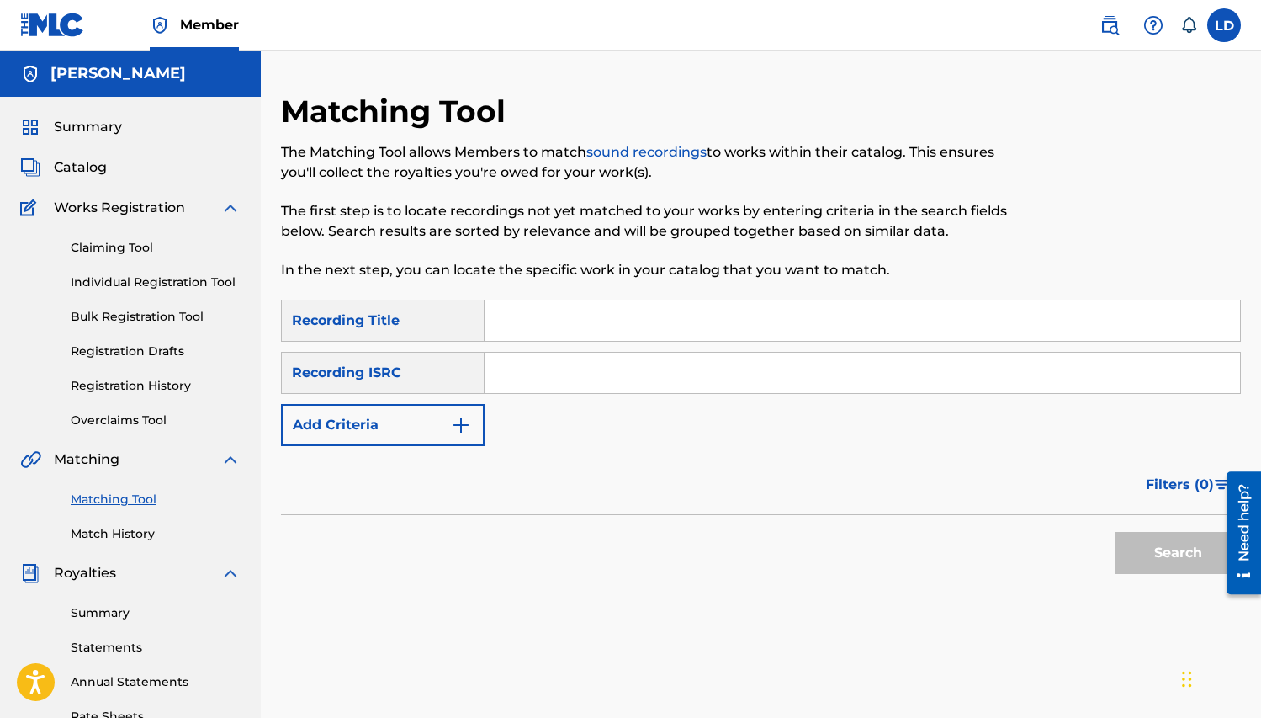
click at [134, 532] on link "Match History" at bounding box center [156, 534] width 170 height 18
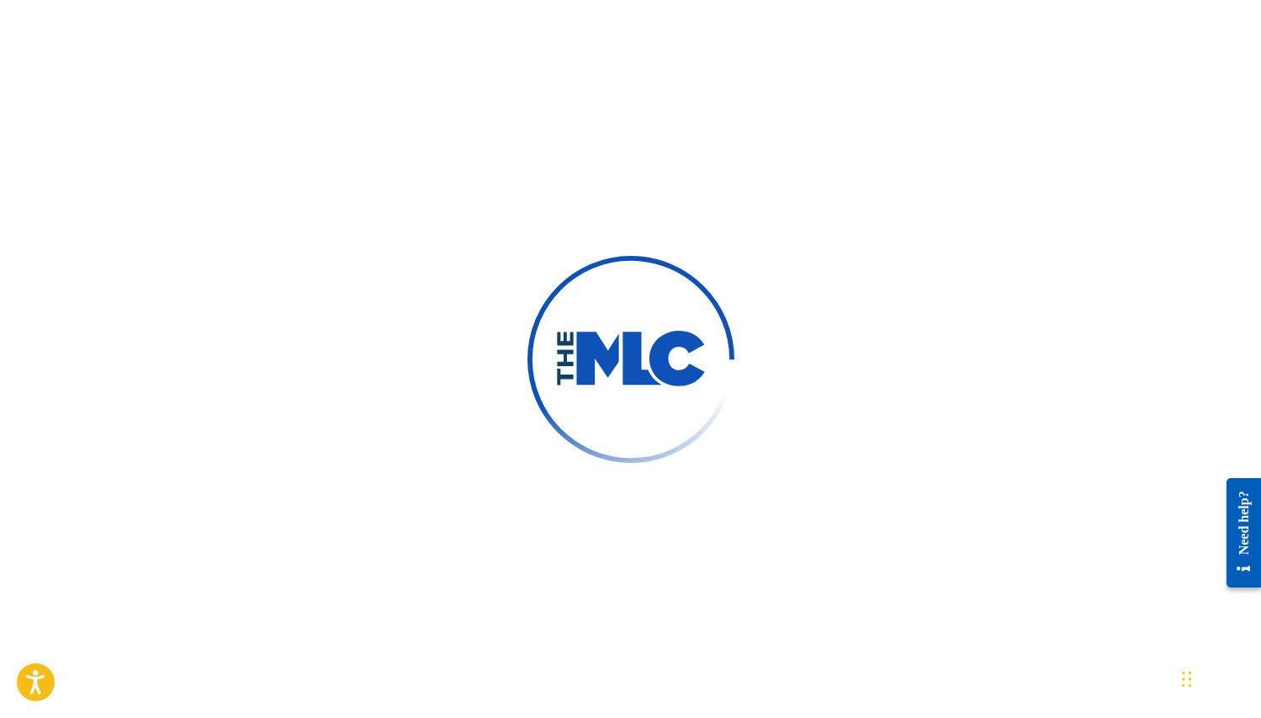
click at [1037, 534] on div at bounding box center [630, 359] width 1261 height 718
click at [25, 686] on icon "Open accessiBe: accessibility options, statement and help" at bounding box center [35, 681] width 20 height 27
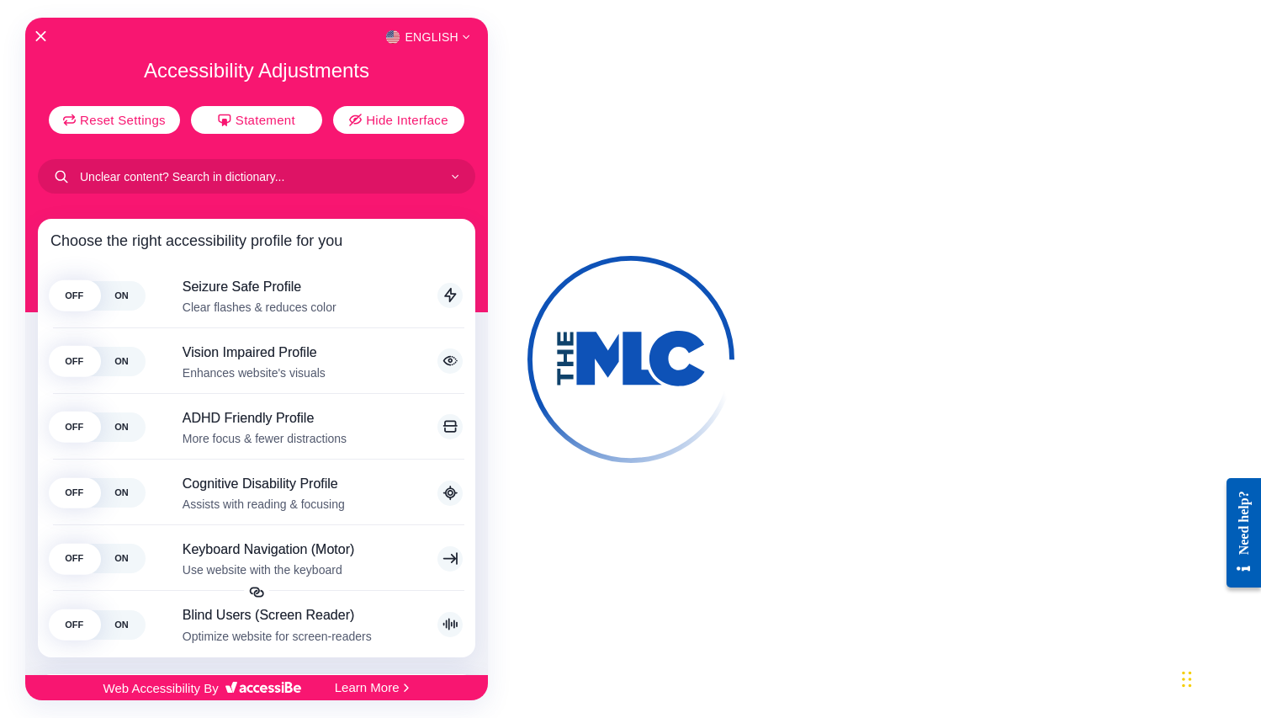
click at [748, 587] on div at bounding box center [630, 359] width 1261 height 718
